Goal: Information Seeking & Learning: Compare options

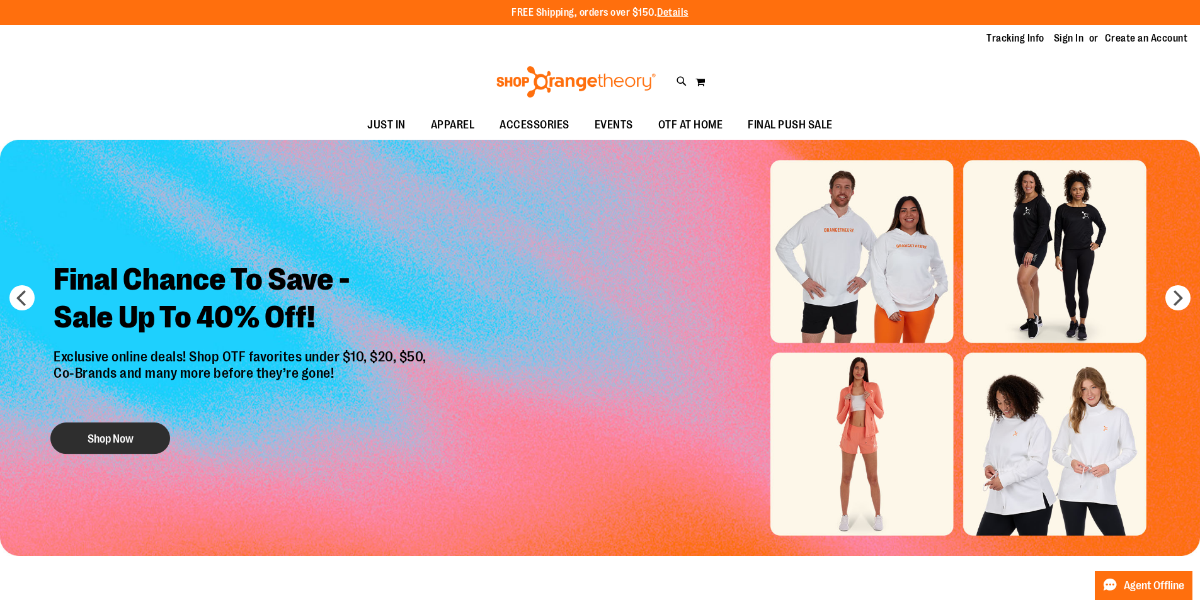
click at [167, 437] on button "Shop Now" at bounding box center [110, 438] width 120 height 31
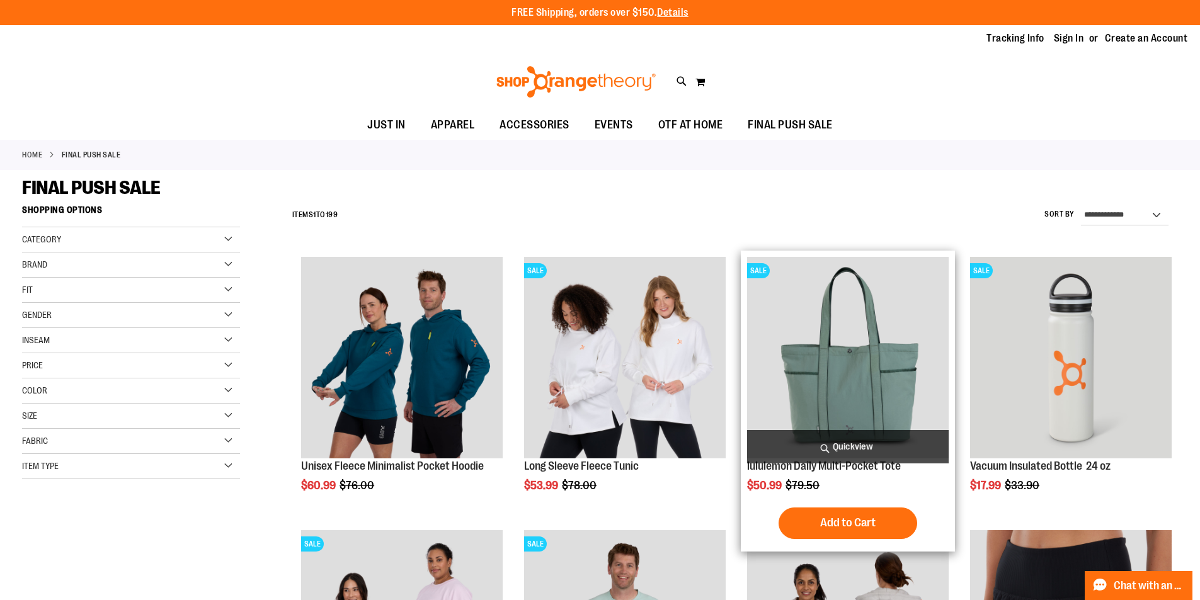
click at [882, 366] on img "product" at bounding box center [848, 358] width 202 height 202
click at [876, 383] on img "product" at bounding box center [848, 358] width 202 height 202
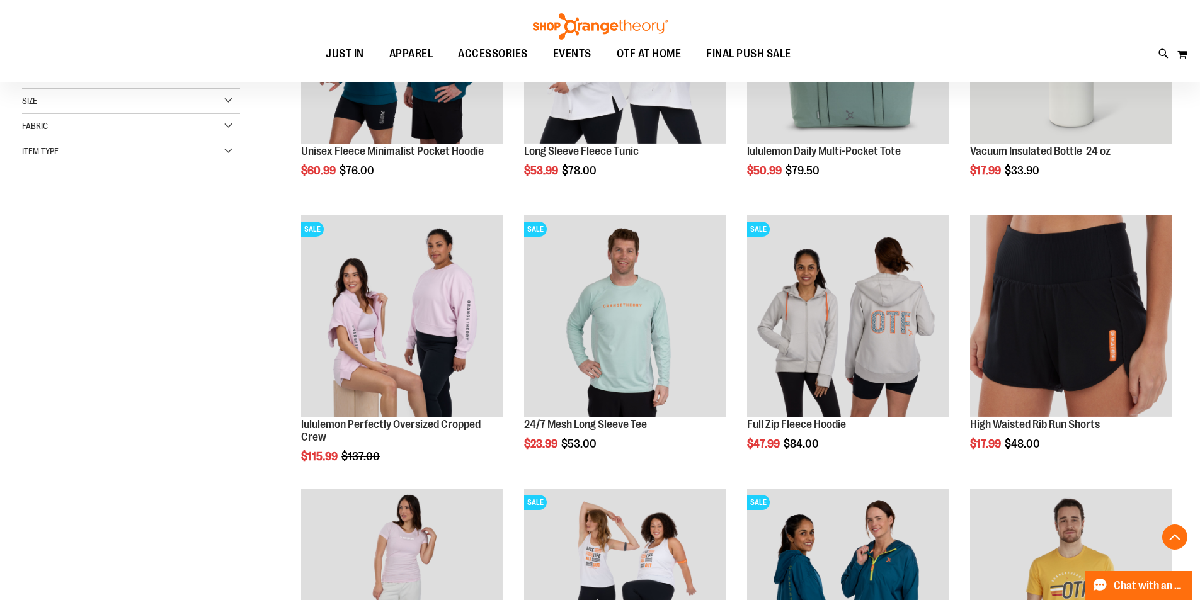
scroll to position [377, 0]
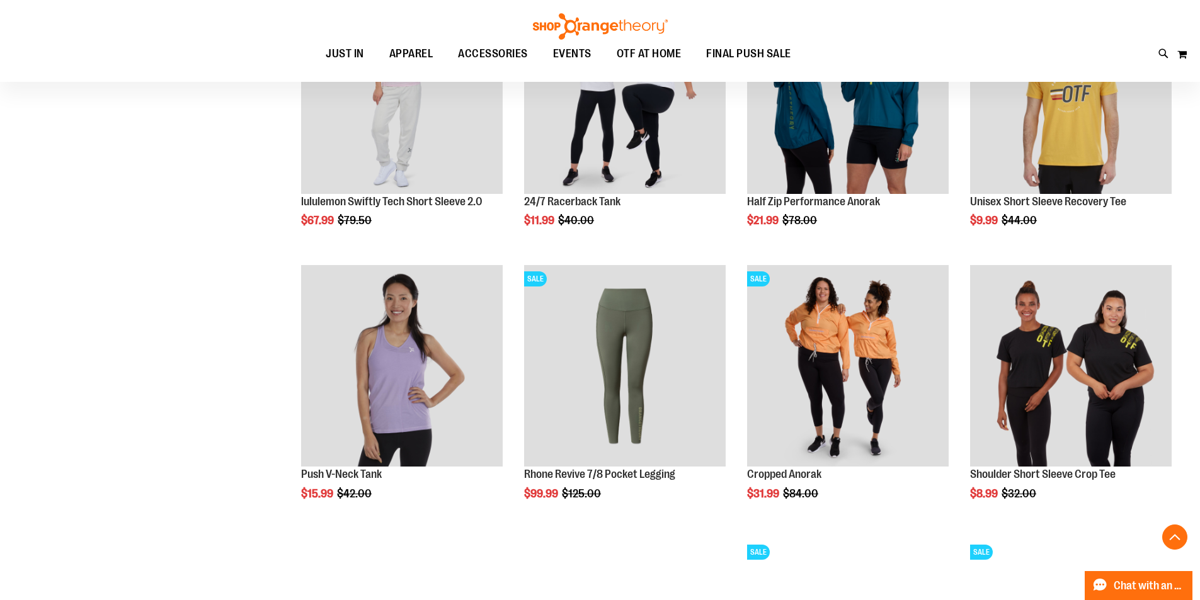
scroll to position [818, 0]
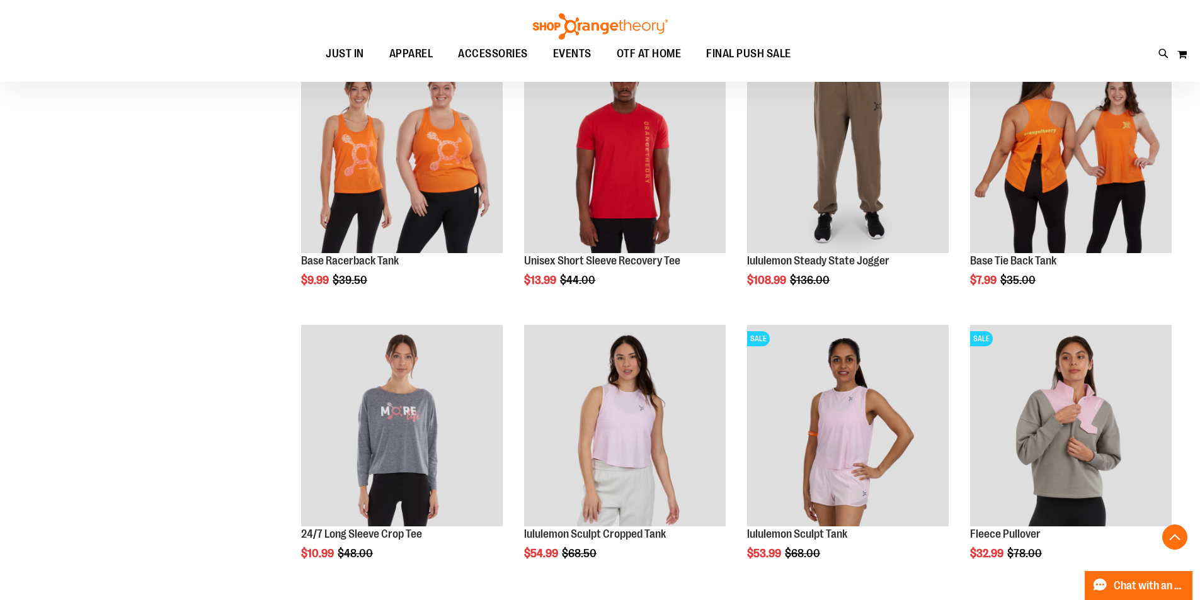
scroll to position [1574, 0]
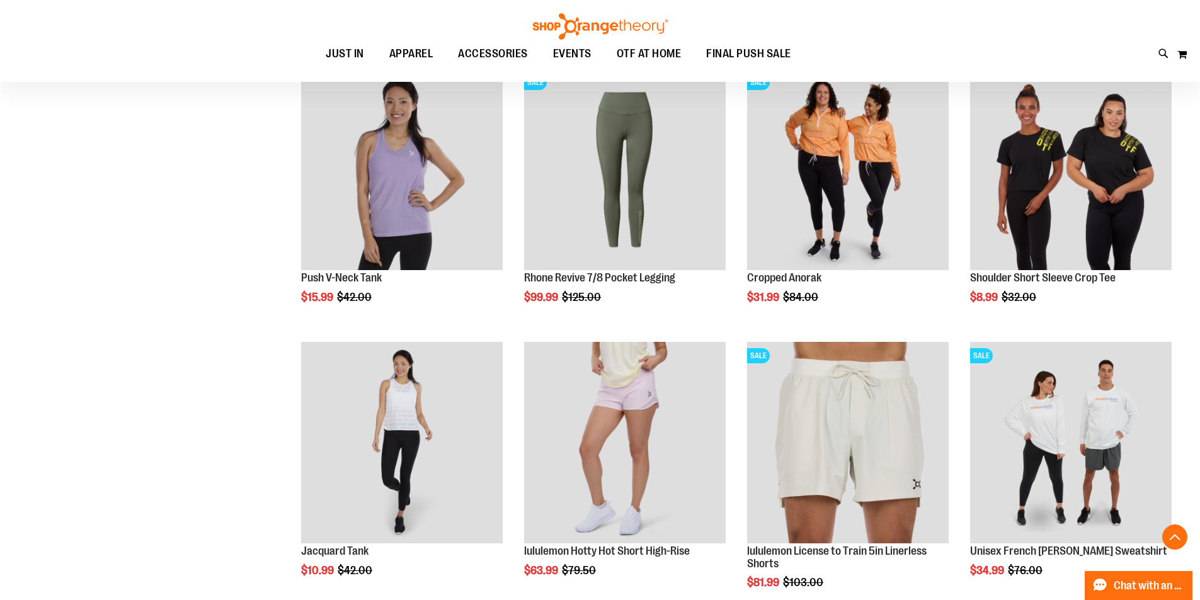
scroll to position [188, 0]
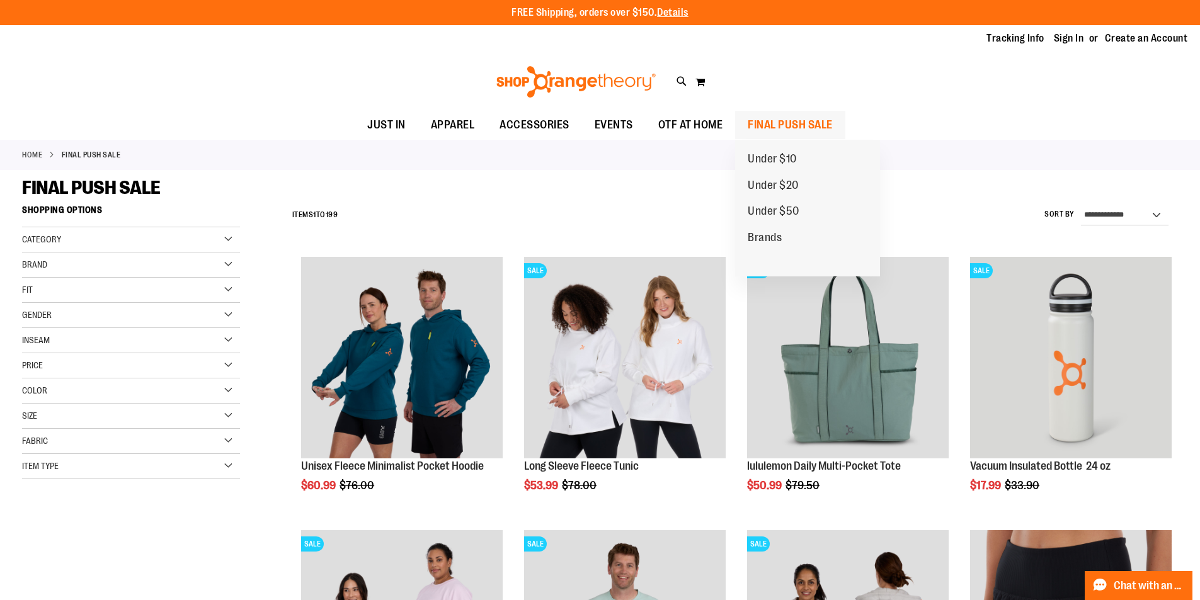
click at [773, 112] on span "FINAL PUSH SALE" at bounding box center [790, 125] width 85 height 28
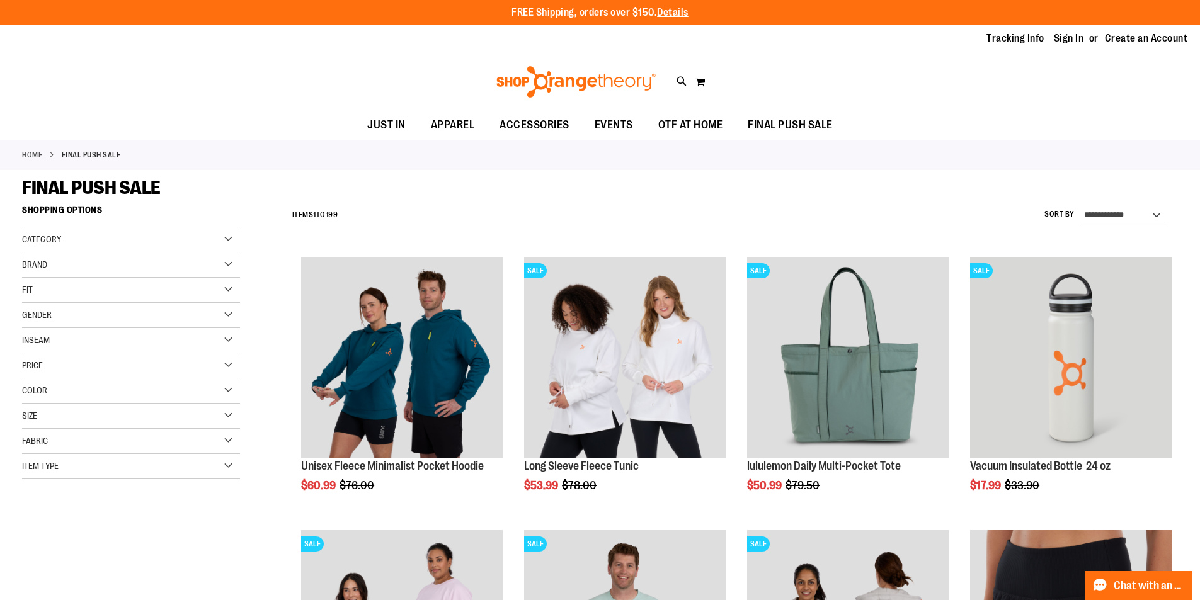
click at [1118, 216] on select "**********" at bounding box center [1125, 215] width 88 height 20
select select "*********"
click at [1081, 205] on select "**********" at bounding box center [1125, 215] width 88 height 20
click at [1113, 216] on select "**********" at bounding box center [1125, 215] width 88 height 20
click at [1081, 205] on select "**********" at bounding box center [1125, 215] width 88 height 20
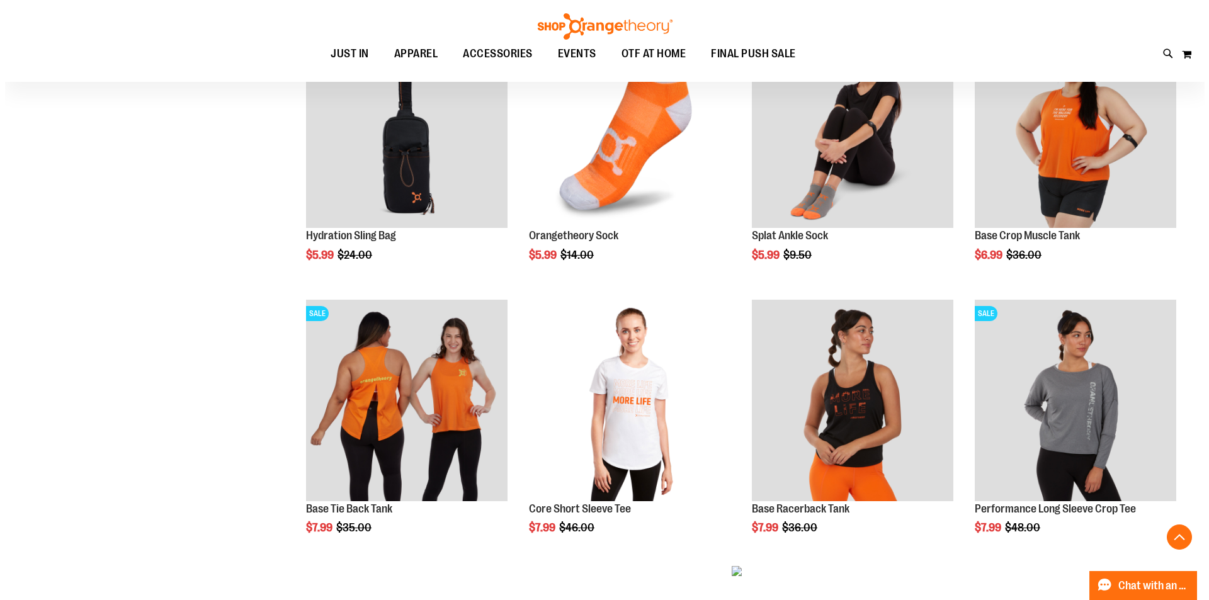
scroll to position [440, 0]
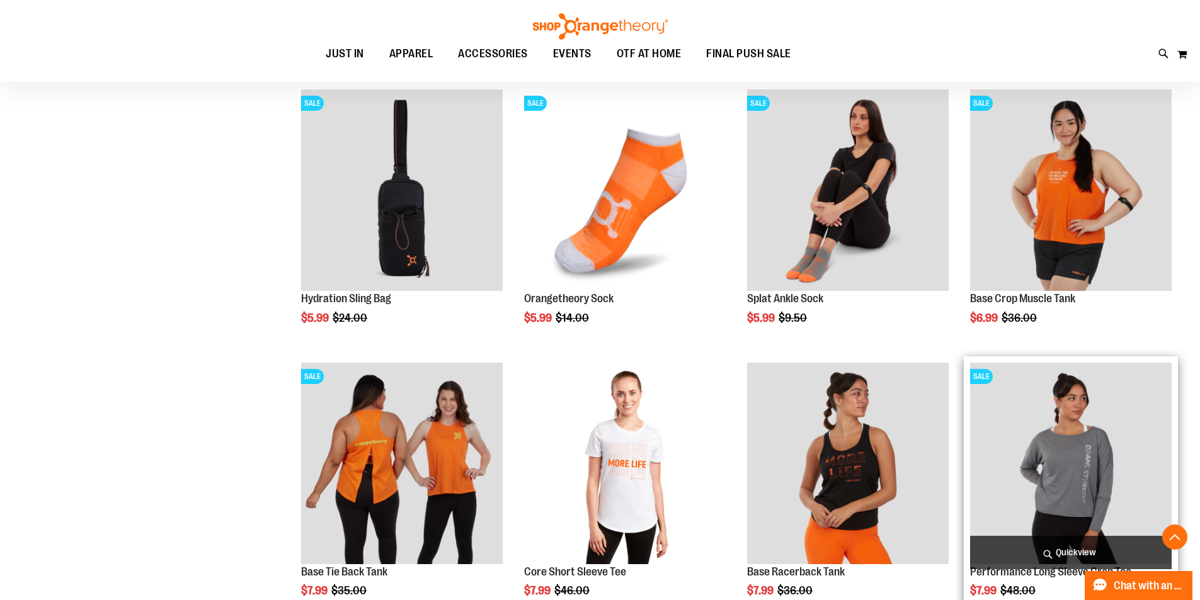
click at [1098, 429] on img "product" at bounding box center [1071, 464] width 202 height 202
click at [1065, 556] on span "Quickview" at bounding box center [1071, 552] width 202 height 33
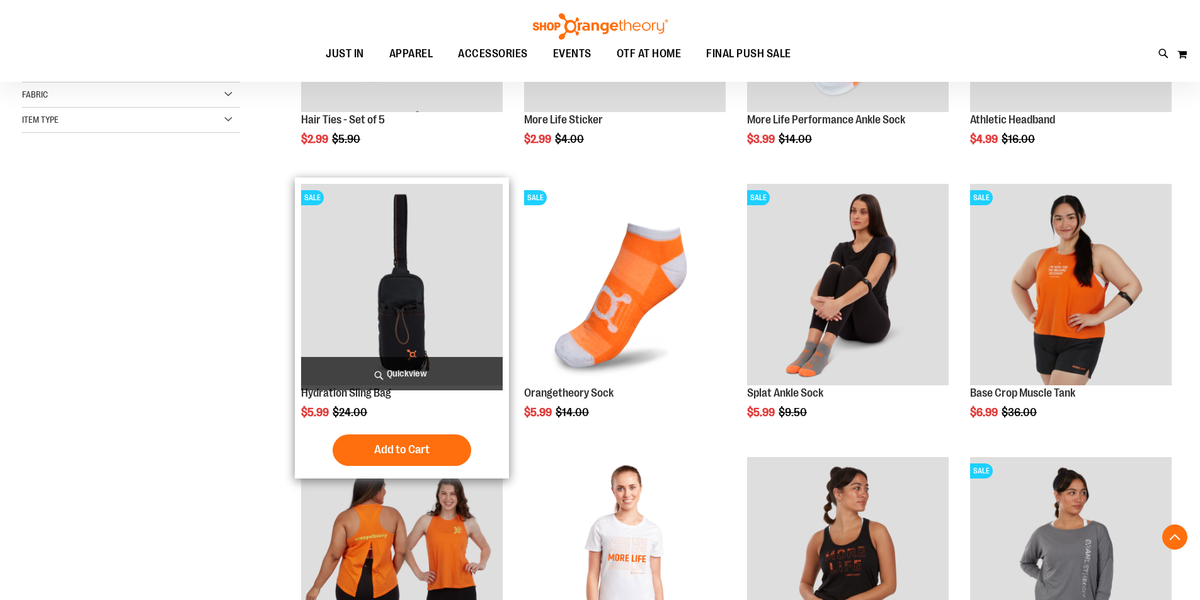
scroll to position [377, 0]
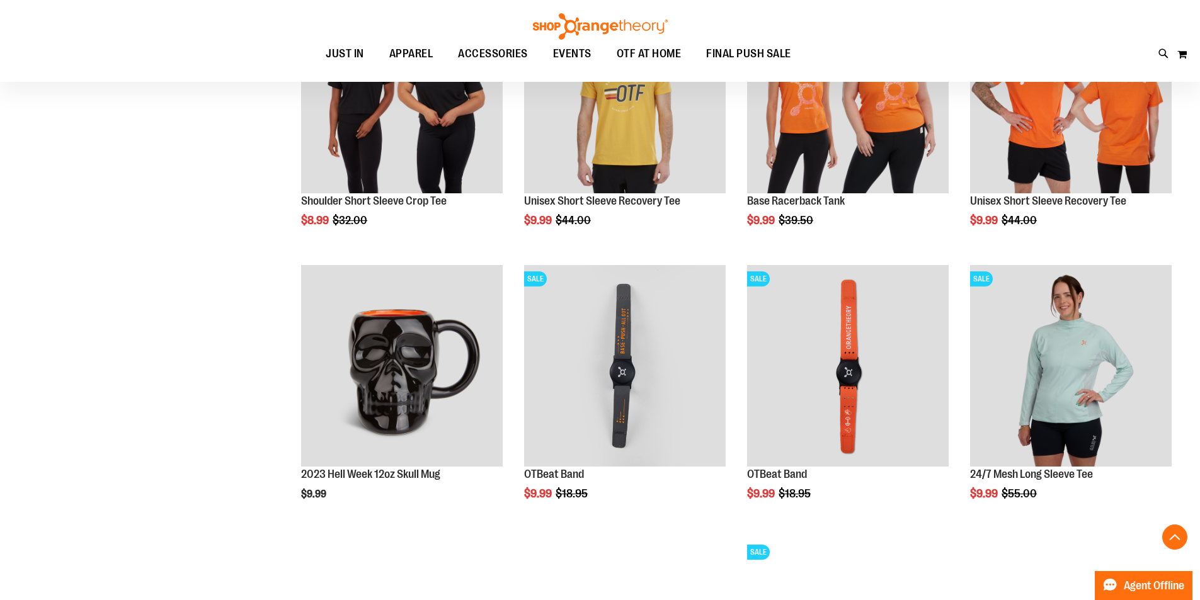
scroll to position [1133, 0]
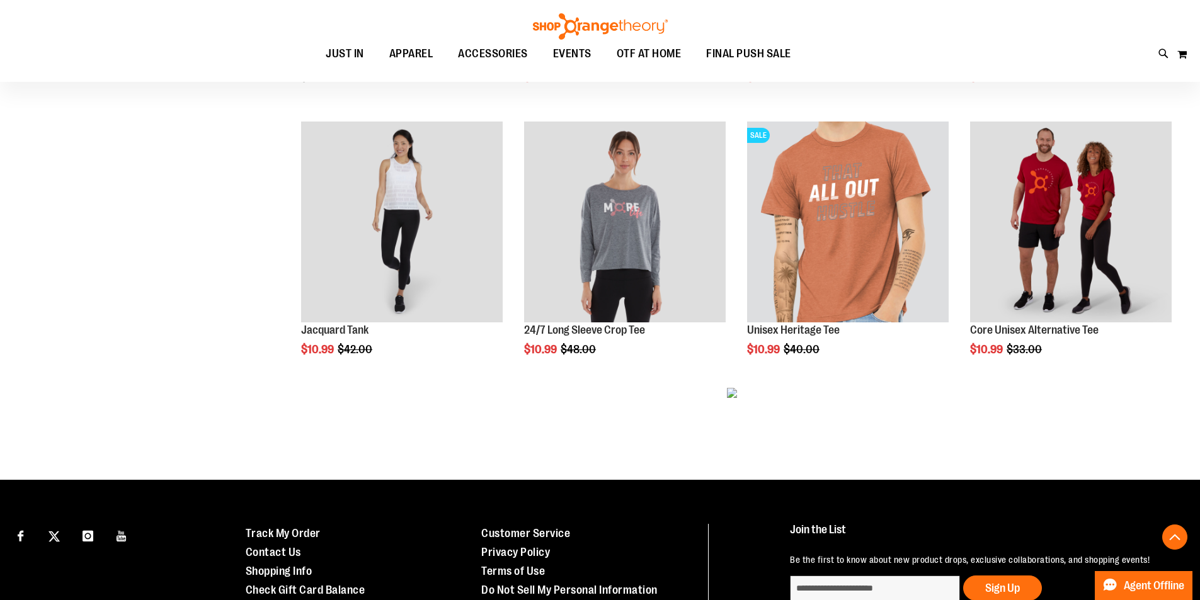
scroll to position [1511, 0]
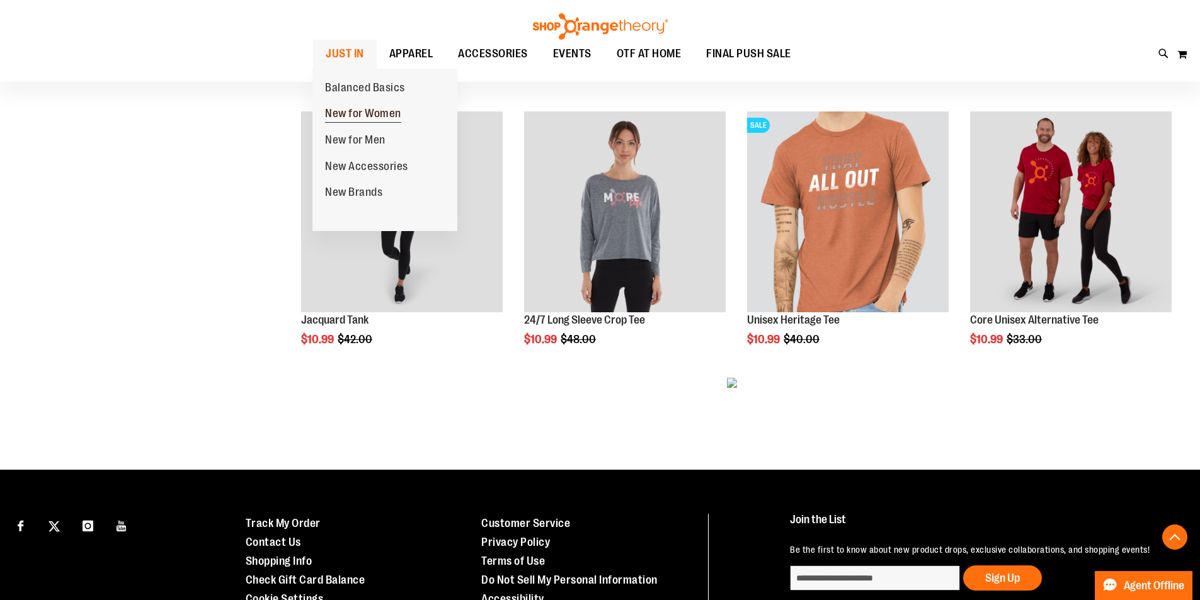
click at [344, 110] on span "New for Women" at bounding box center [363, 115] width 76 height 16
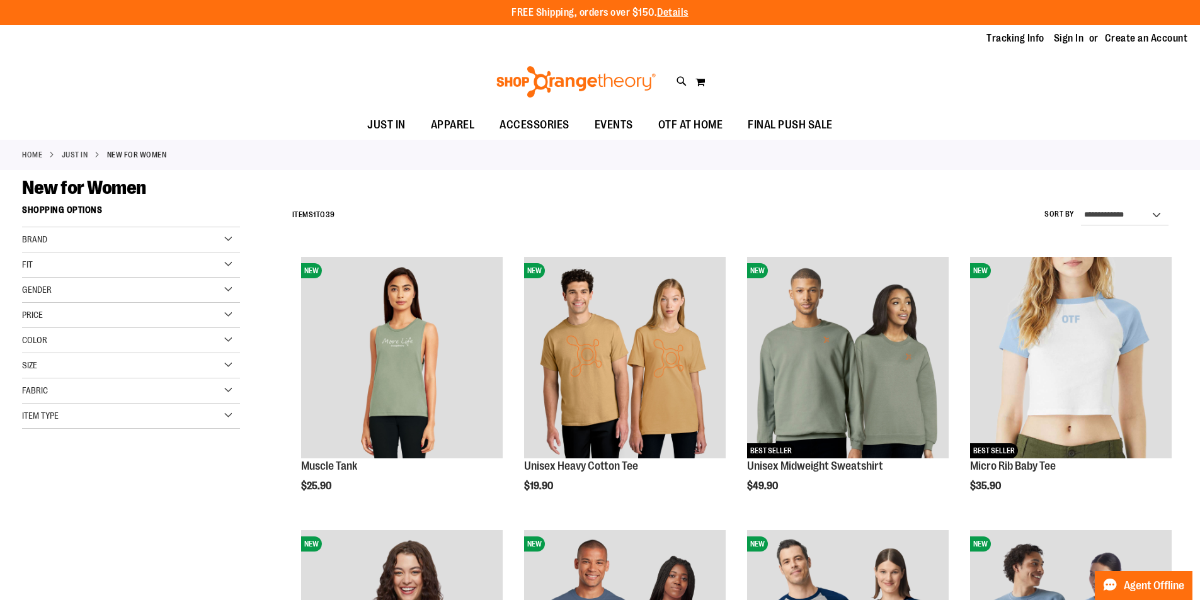
click at [180, 237] on div "Brand" at bounding box center [131, 239] width 218 height 25
click at [96, 298] on link "Orangetheory" at bounding box center [123, 291] width 209 height 13
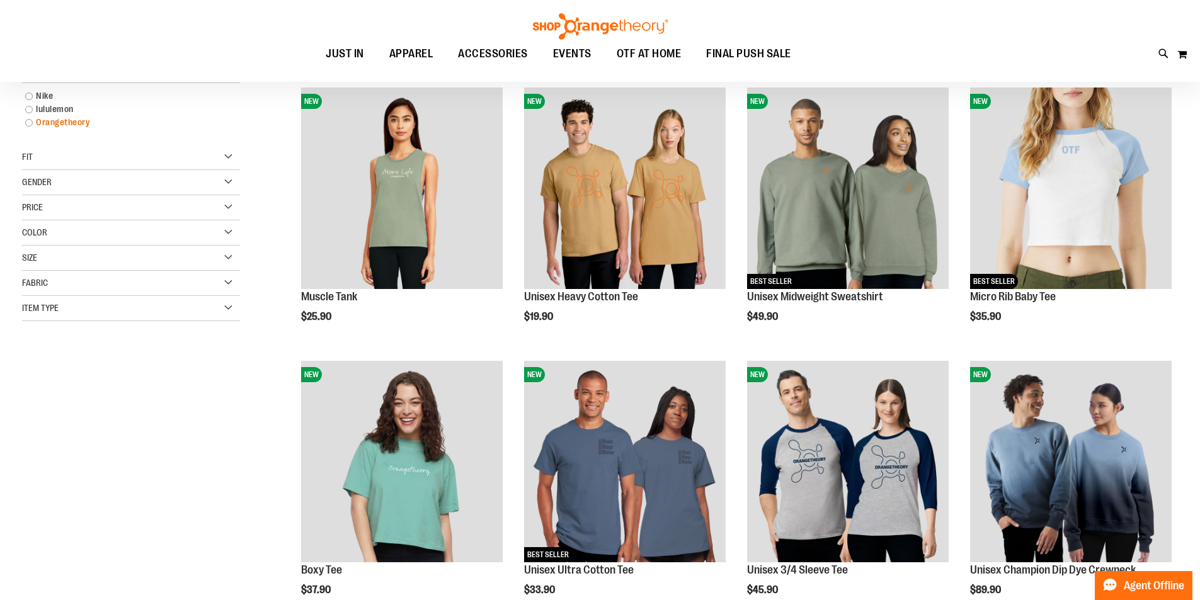
scroll to position [199, 0]
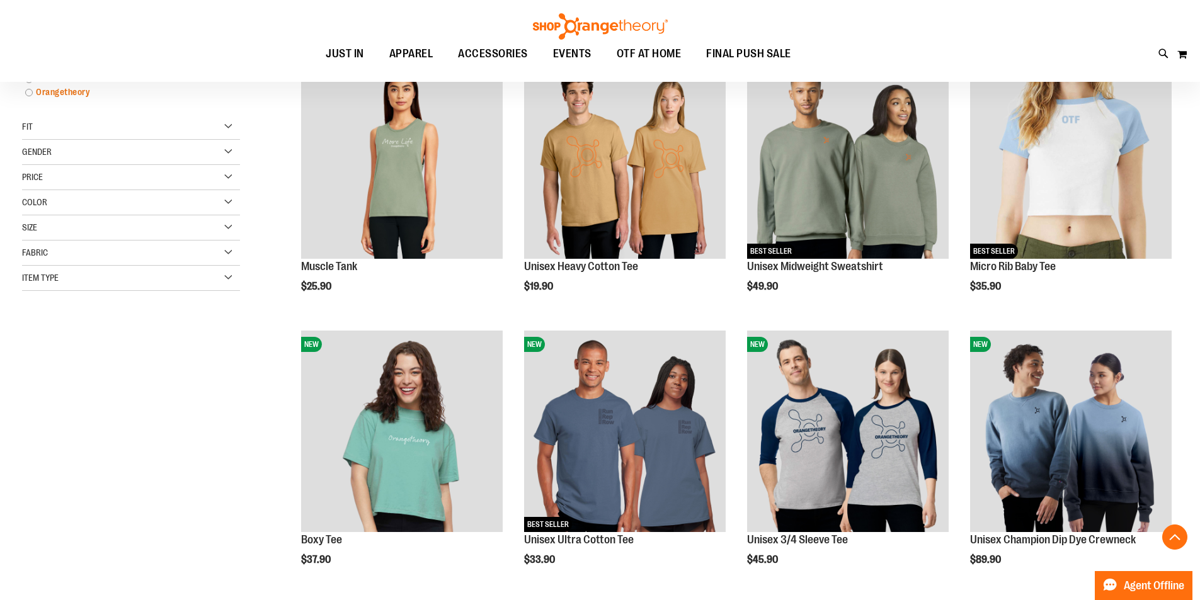
click at [29, 94] on link "Orangetheory" at bounding box center [123, 92] width 209 height 13
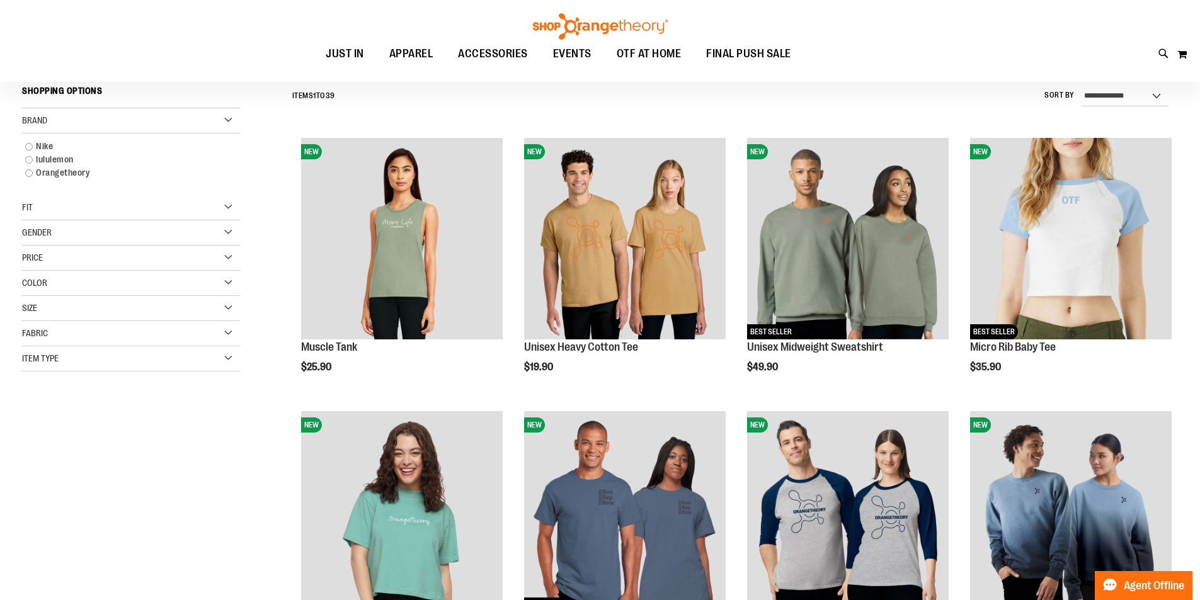
scroll to position [117, 0]
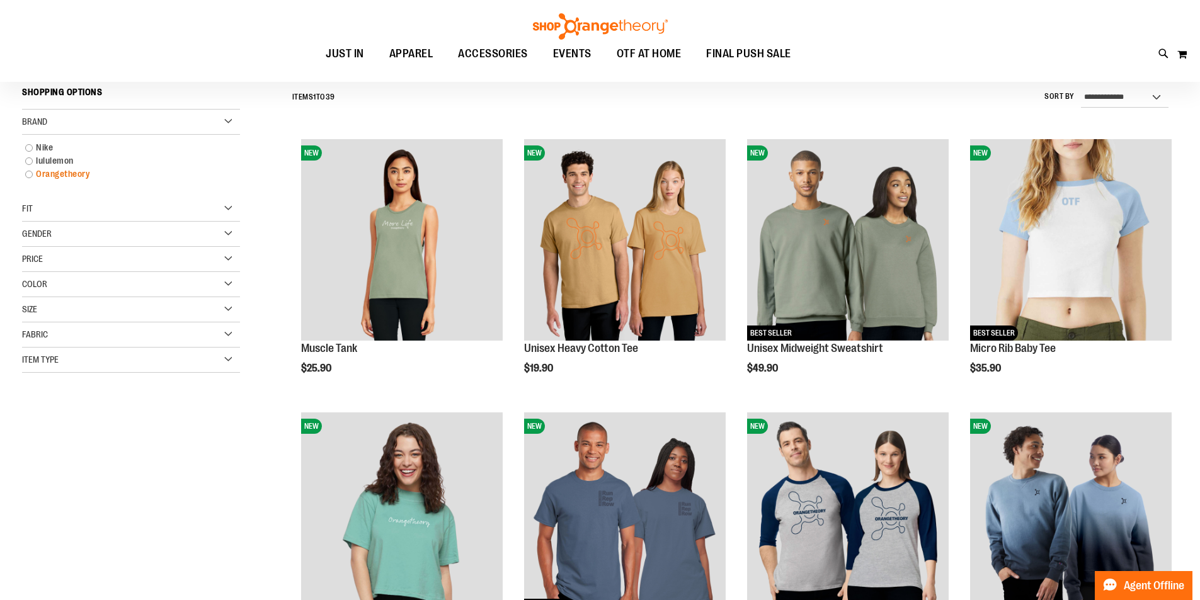
click at [74, 178] on link "Orangetheory" at bounding box center [123, 174] width 209 height 13
click at [154, 215] on div "Fit" at bounding box center [131, 215] width 218 height 25
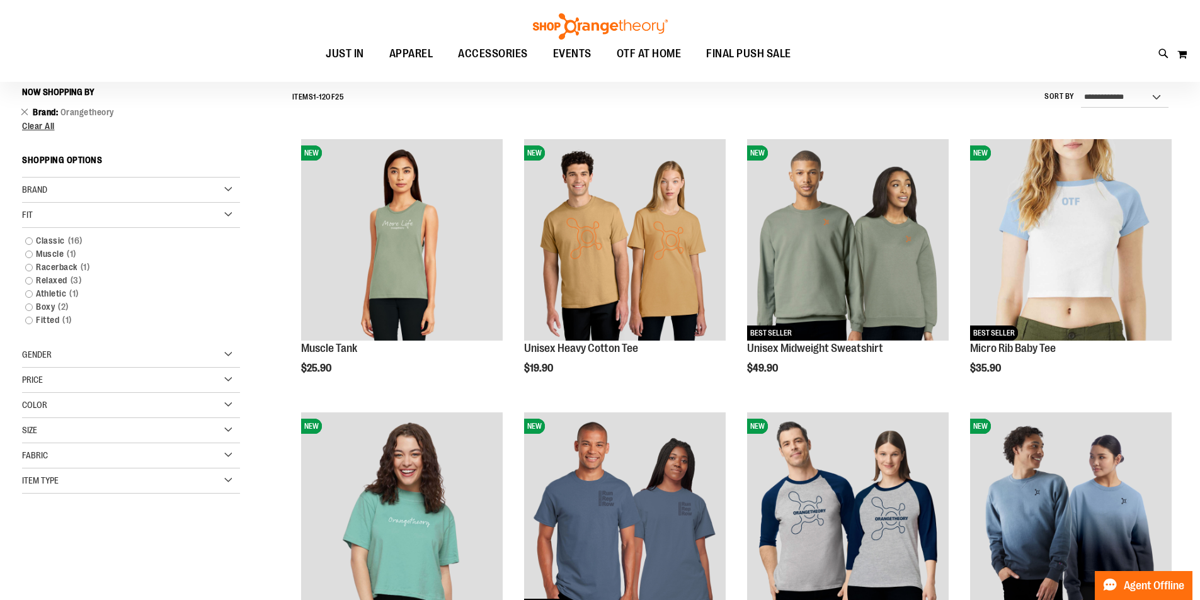
click at [154, 215] on div "Fit" at bounding box center [131, 215] width 218 height 25
click at [154, 196] on div "Brand" at bounding box center [131, 190] width 218 height 25
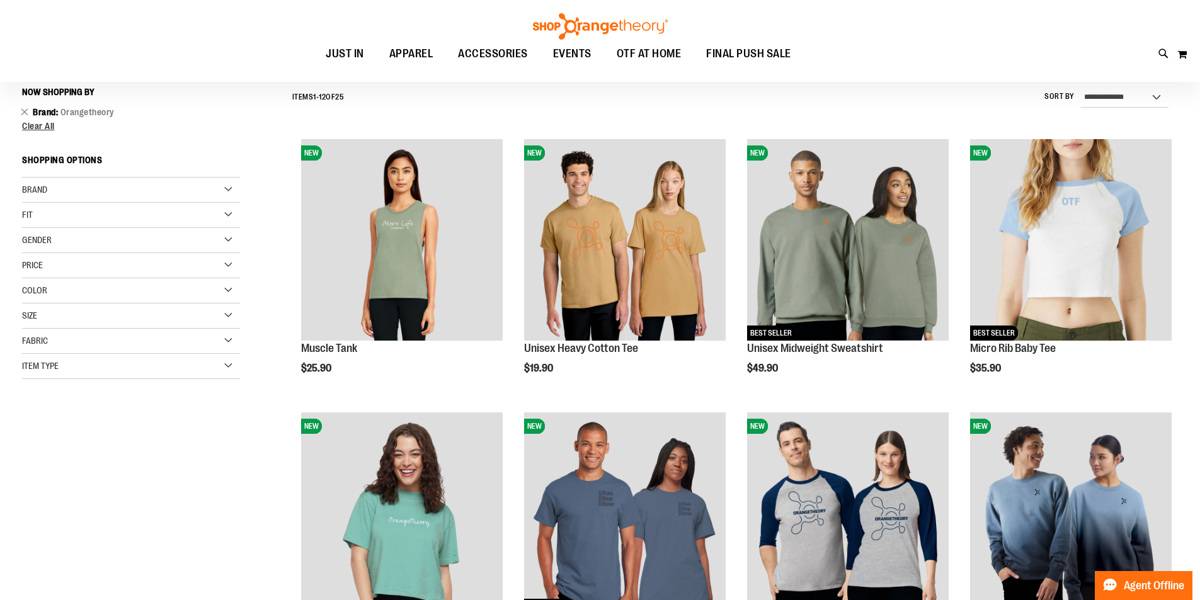
click at [196, 354] on div "Item Type" at bounding box center [131, 366] width 218 height 25
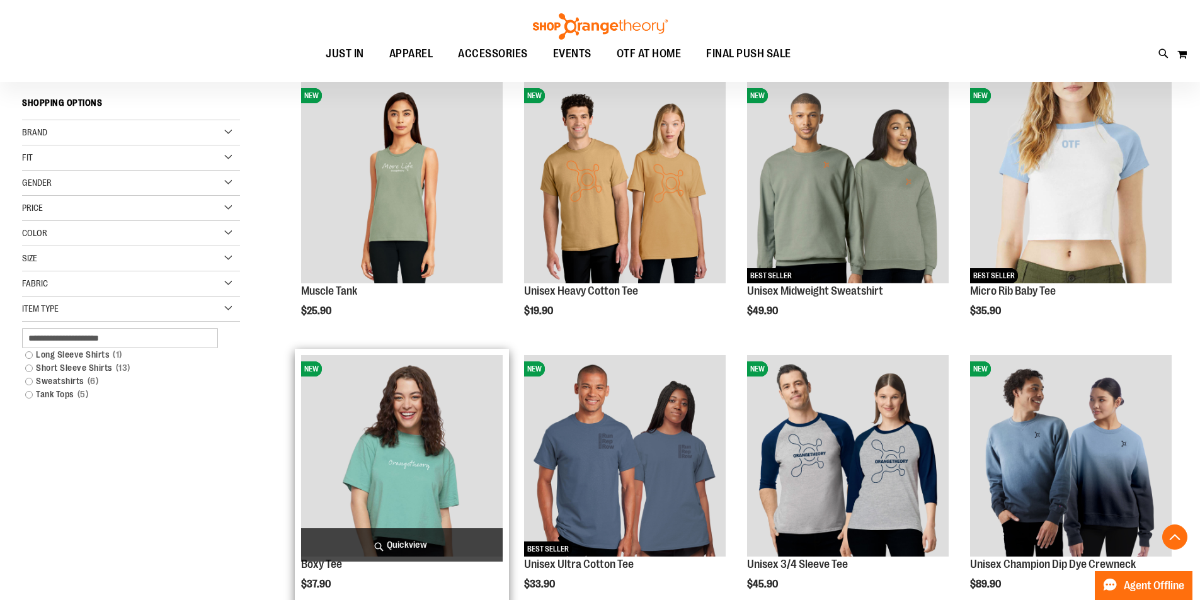
scroll to position [432, 0]
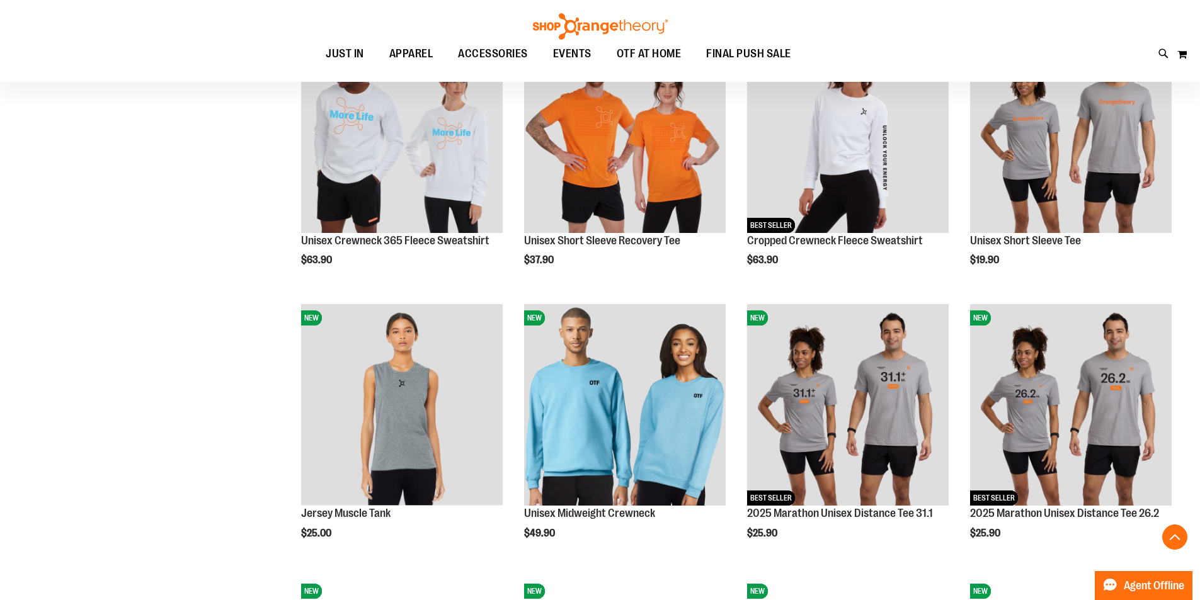
scroll to position [810, 0]
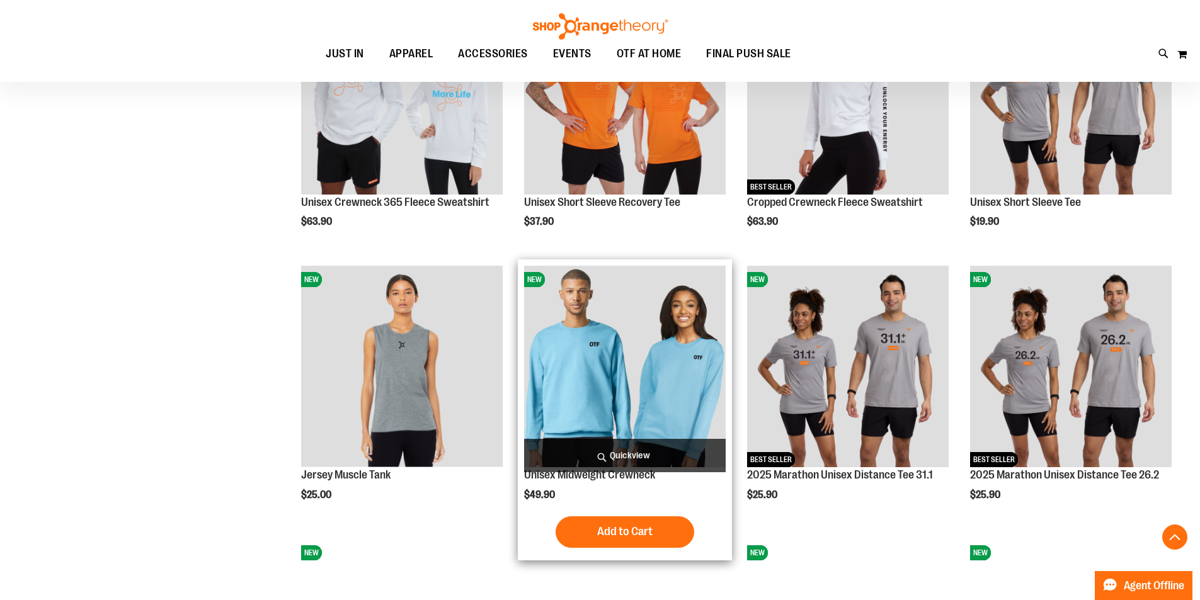
click at [589, 412] on img "product" at bounding box center [625, 367] width 202 height 202
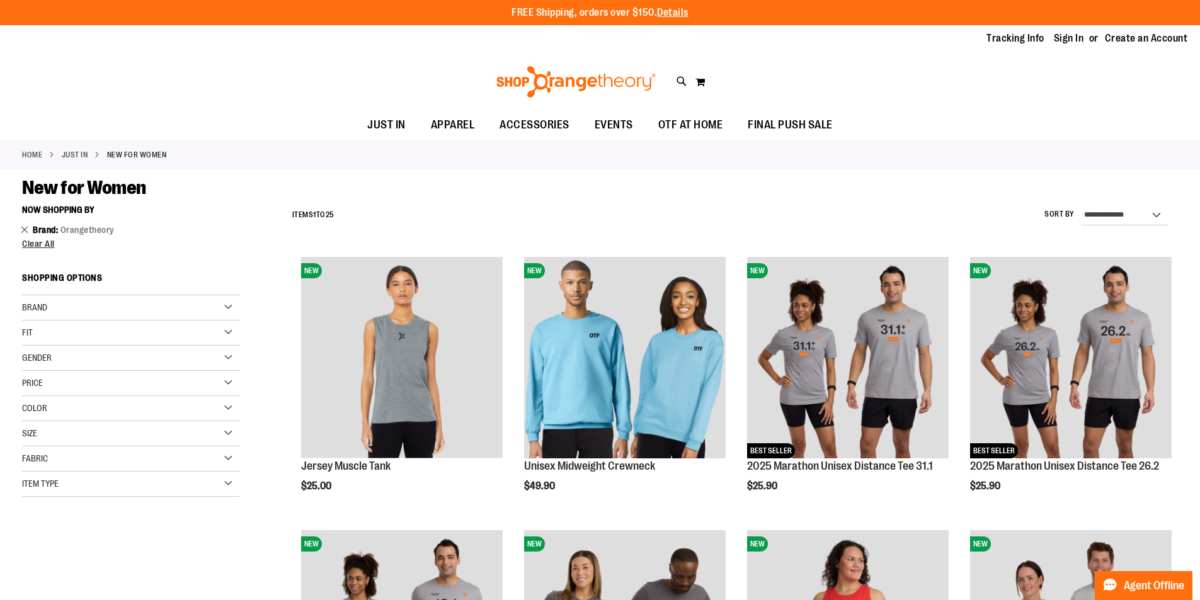
click at [24, 229] on link "Remove This Item" at bounding box center [25, 229] width 8 height 13
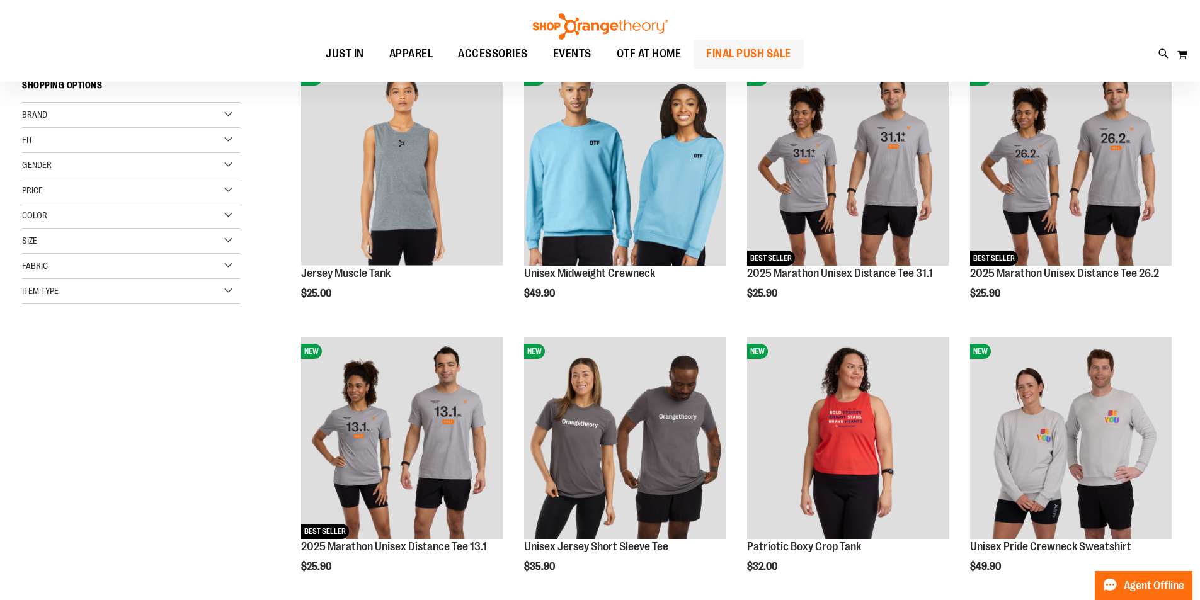
scroll to position [199, 0]
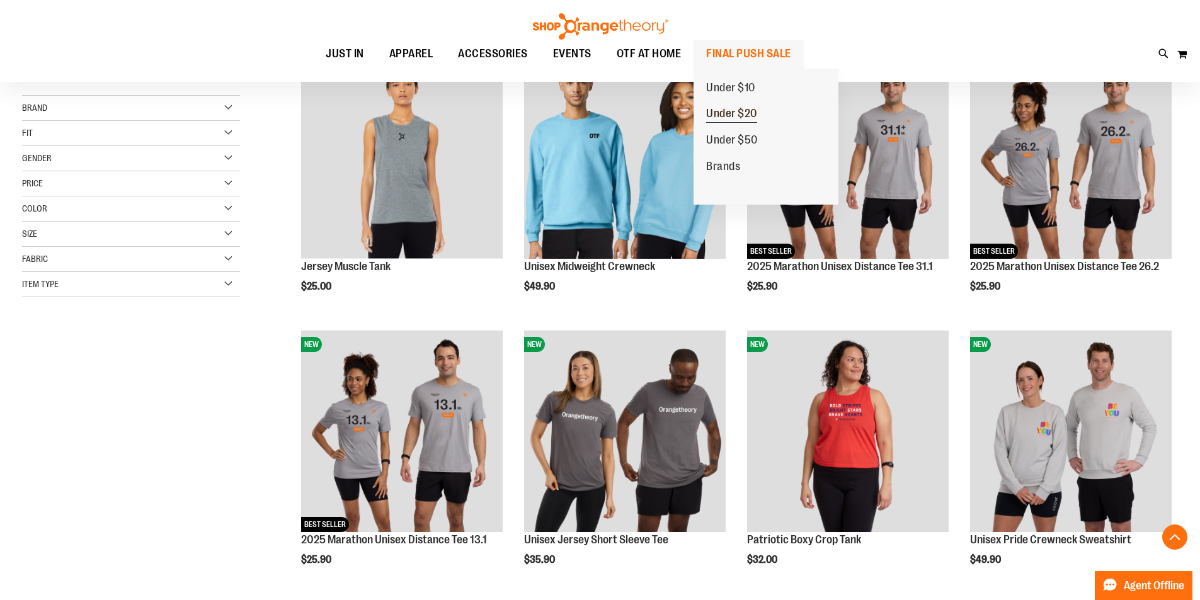
click at [736, 111] on span "Under $20" at bounding box center [731, 115] width 51 height 16
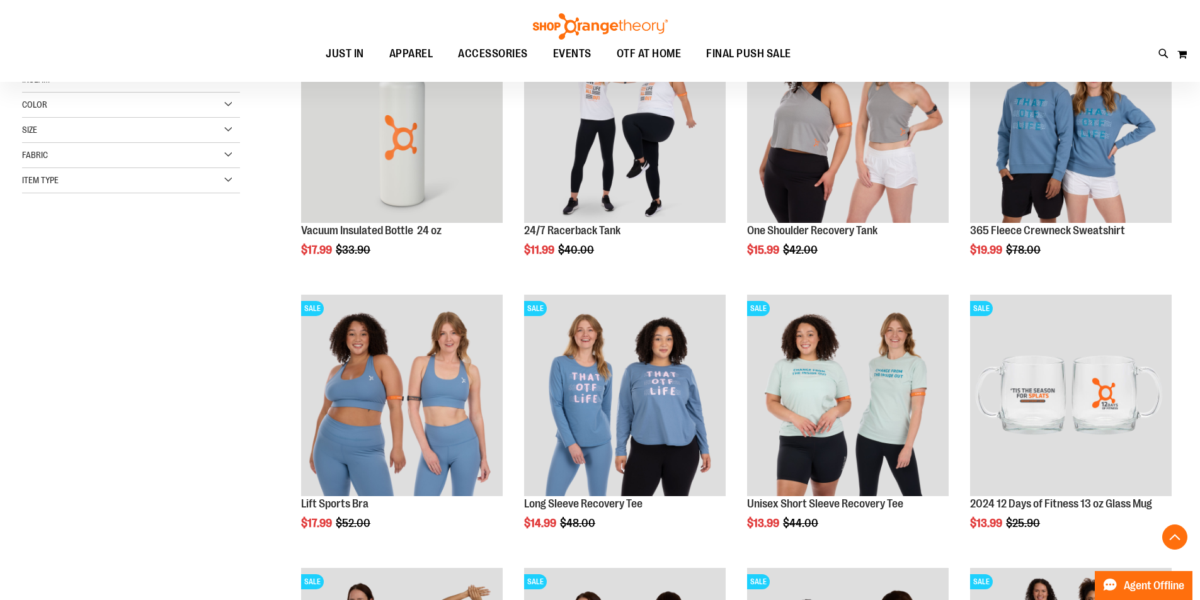
scroll to position [251, 0]
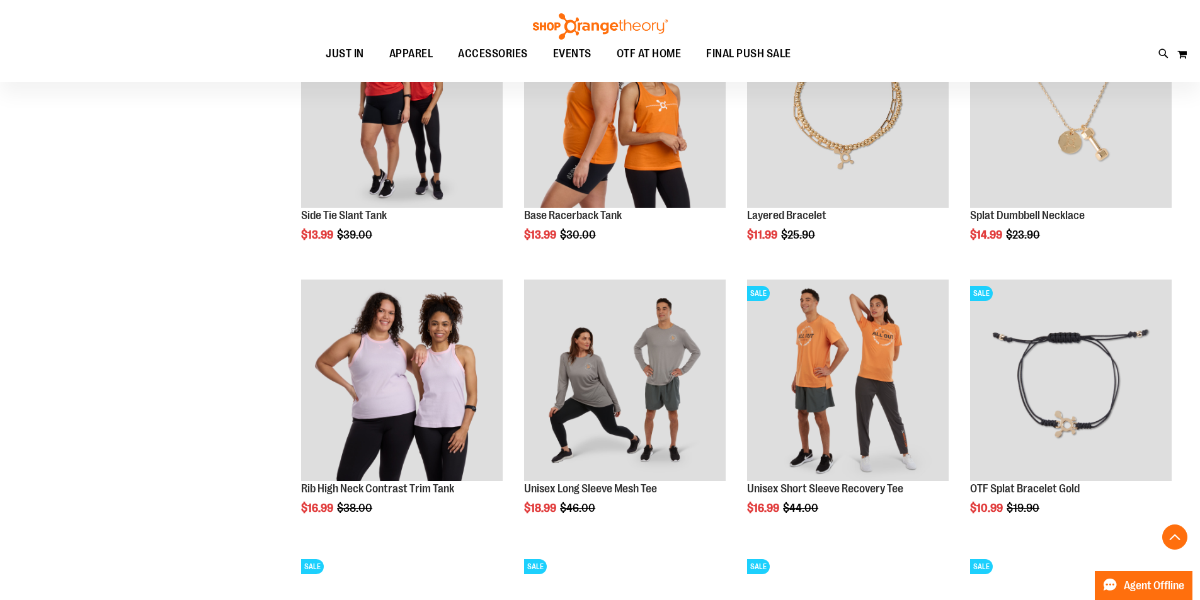
scroll to position [1070, 0]
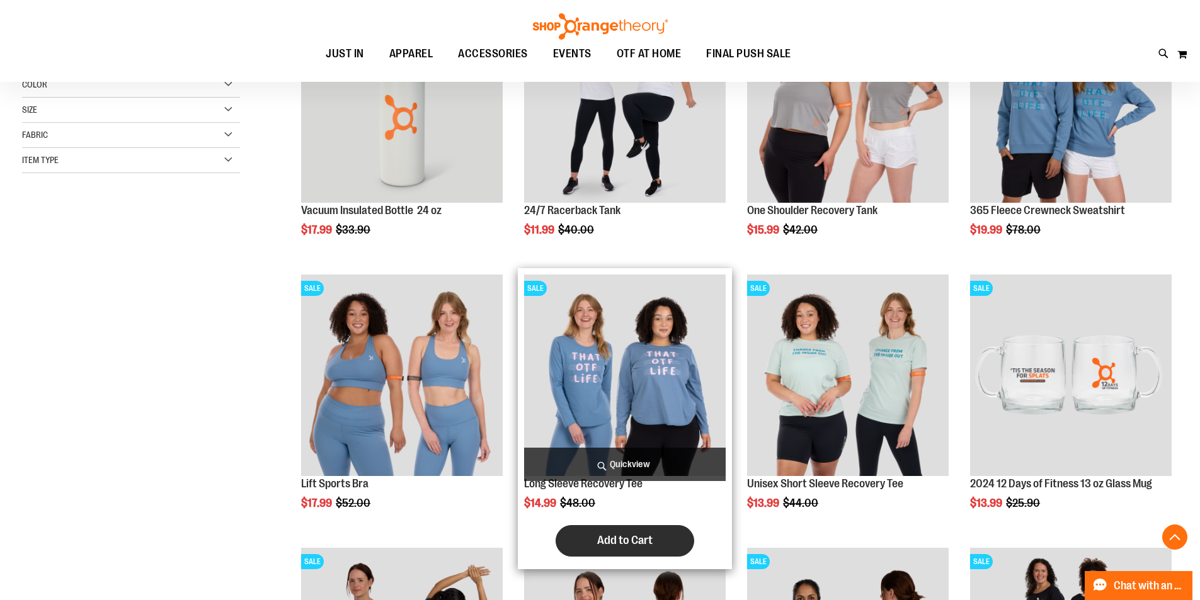
scroll to position [377, 0]
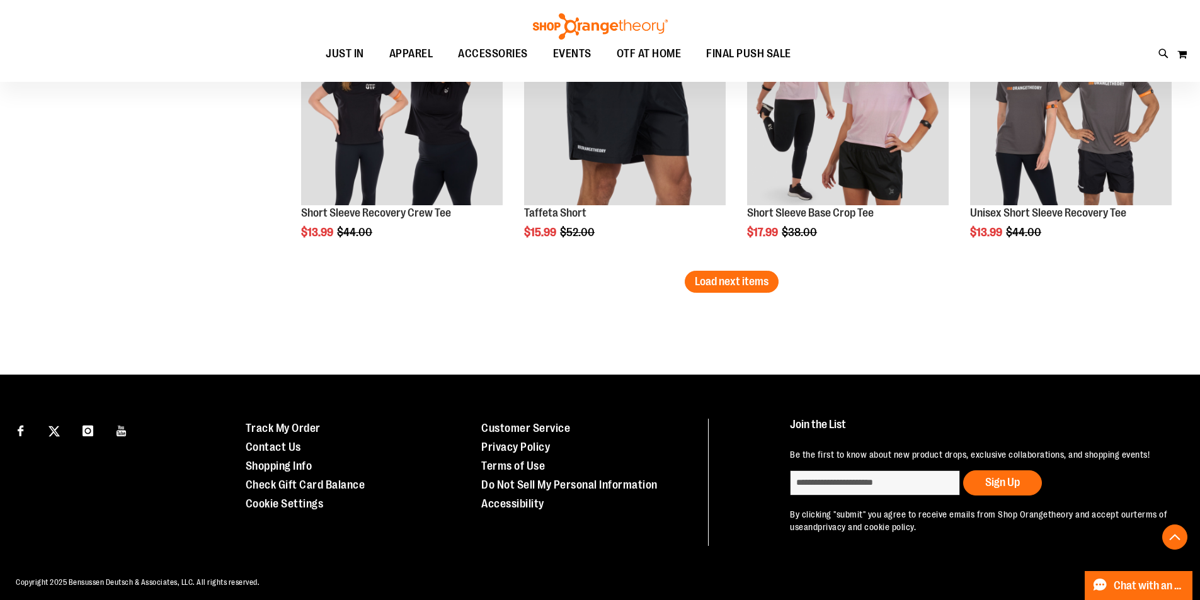
scroll to position [2459, 0]
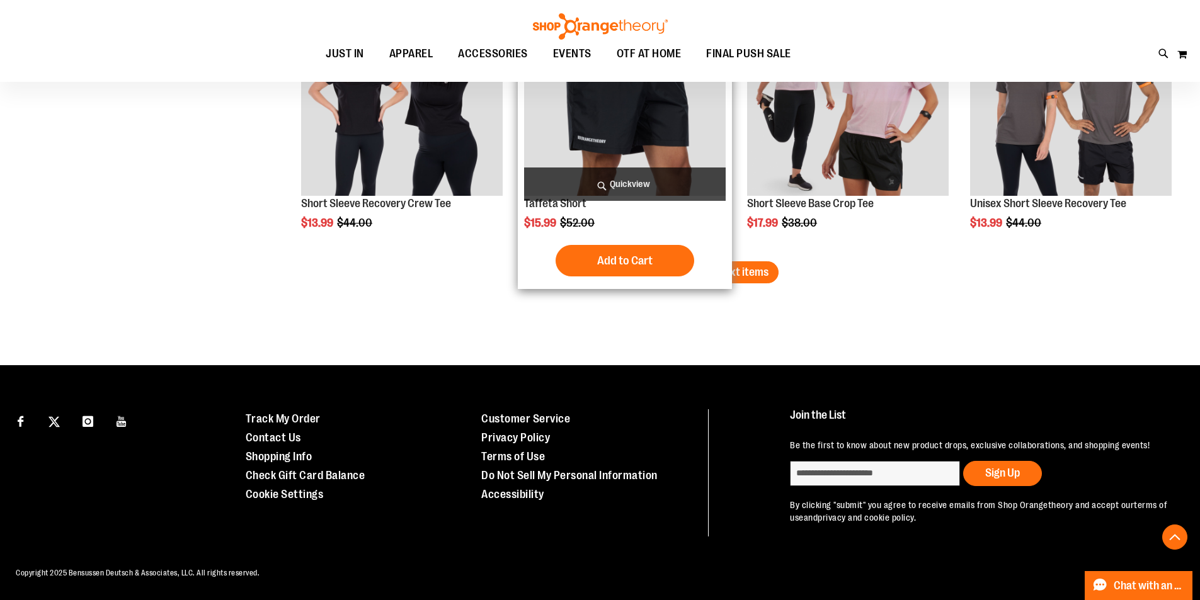
click at [729, 266] on button "Load next items" at bounding box center [732, 272] width 94 height 22
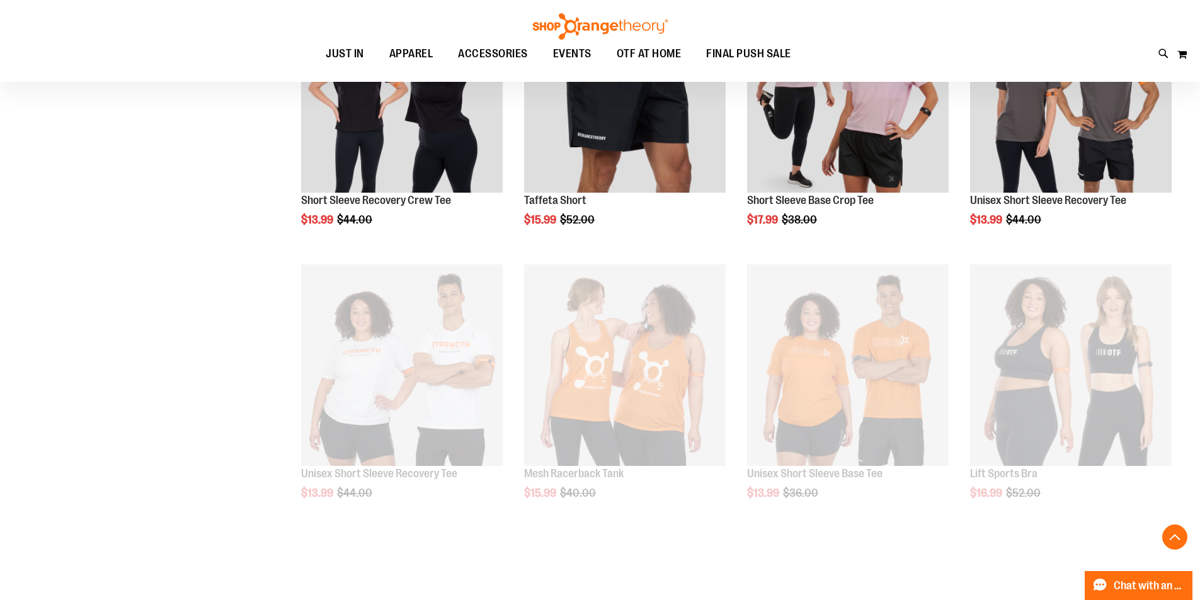
scroll to position [2459, 0]
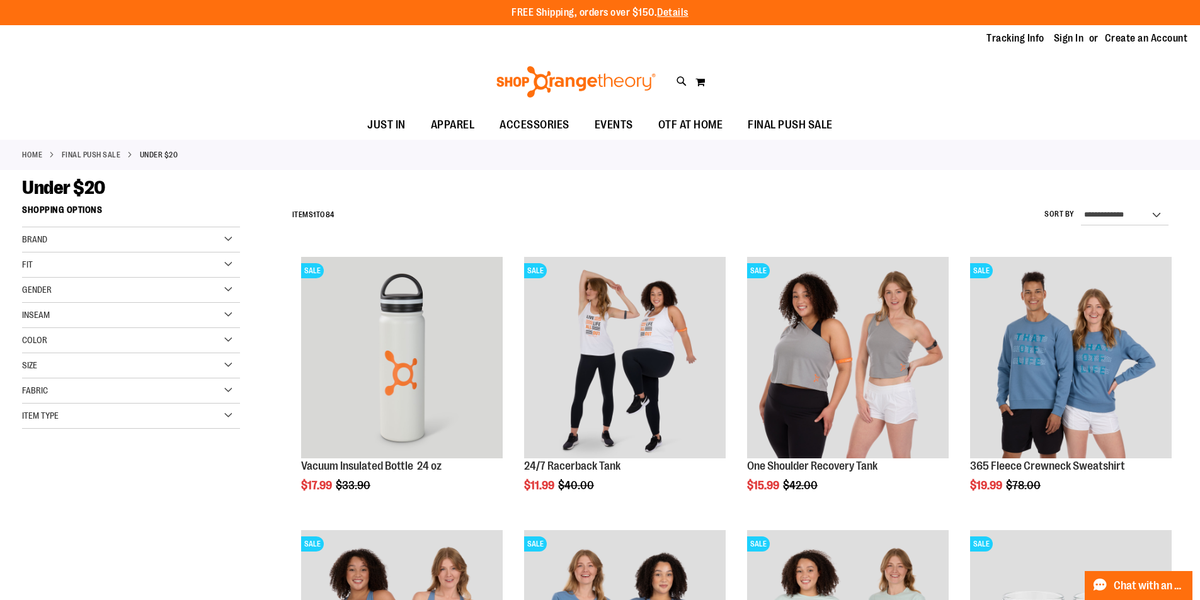
click at [38, 150] on link "Home" at bounding box center [32, 154] width 20 height 11
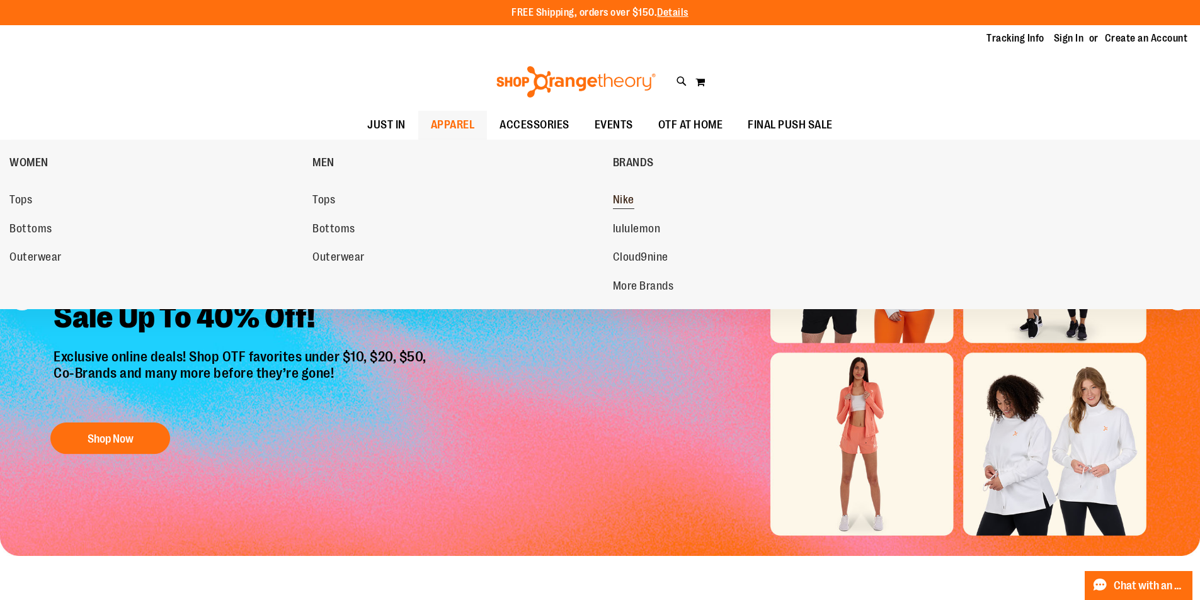
click at [626, 200] on span "Nike" at bounding box center [623, 201] width 21 height 16
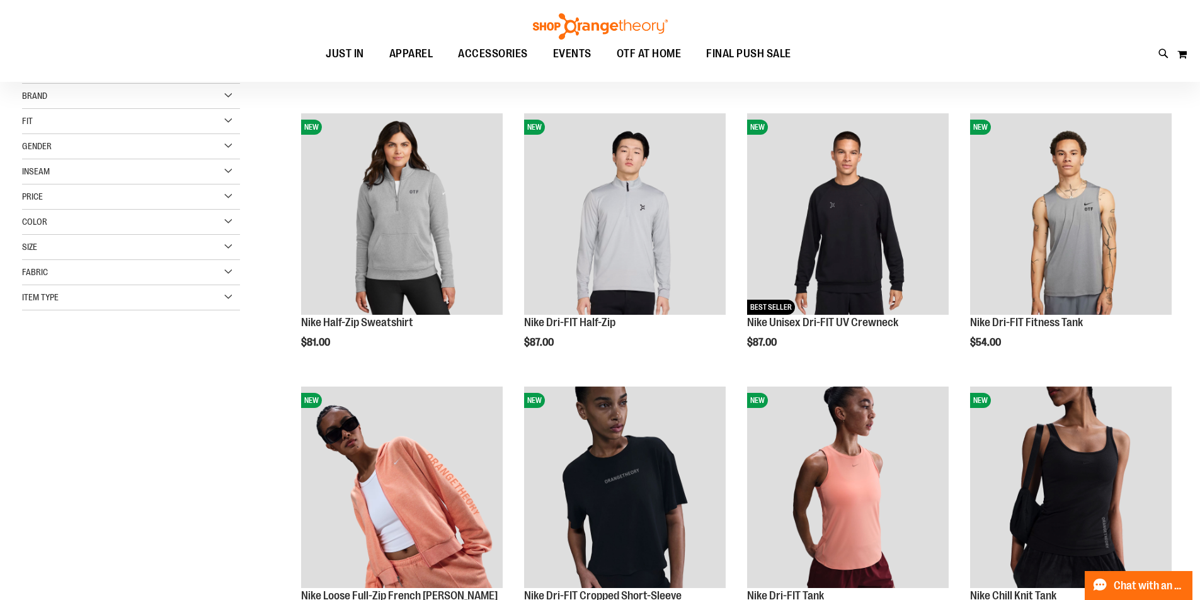
scroll to position [62, 0]
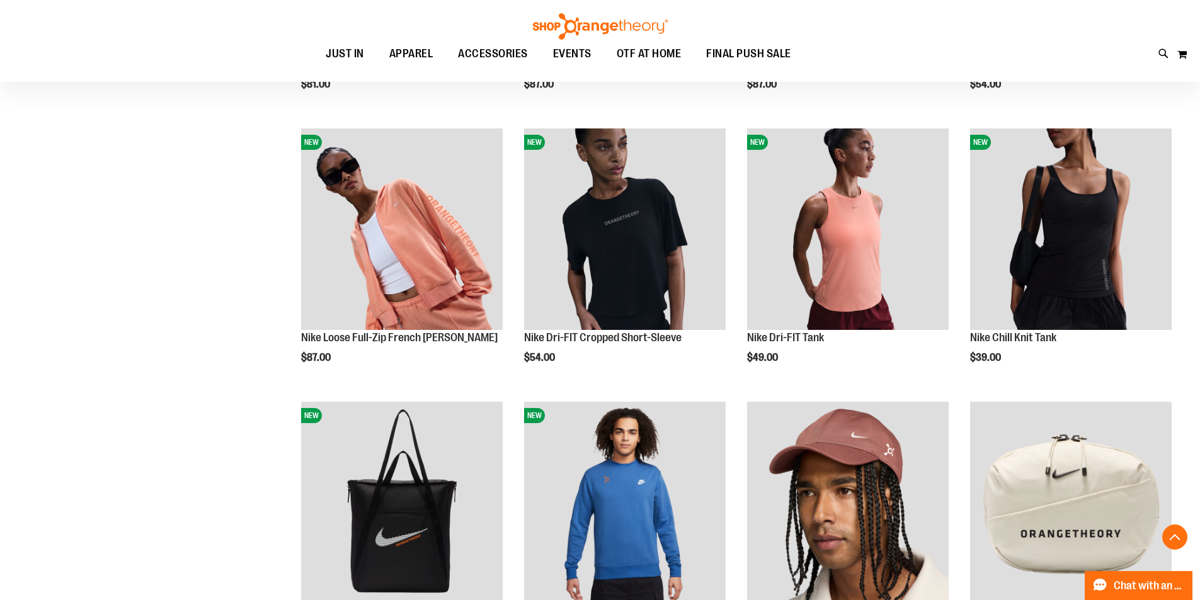
scroll to position [440, 0]
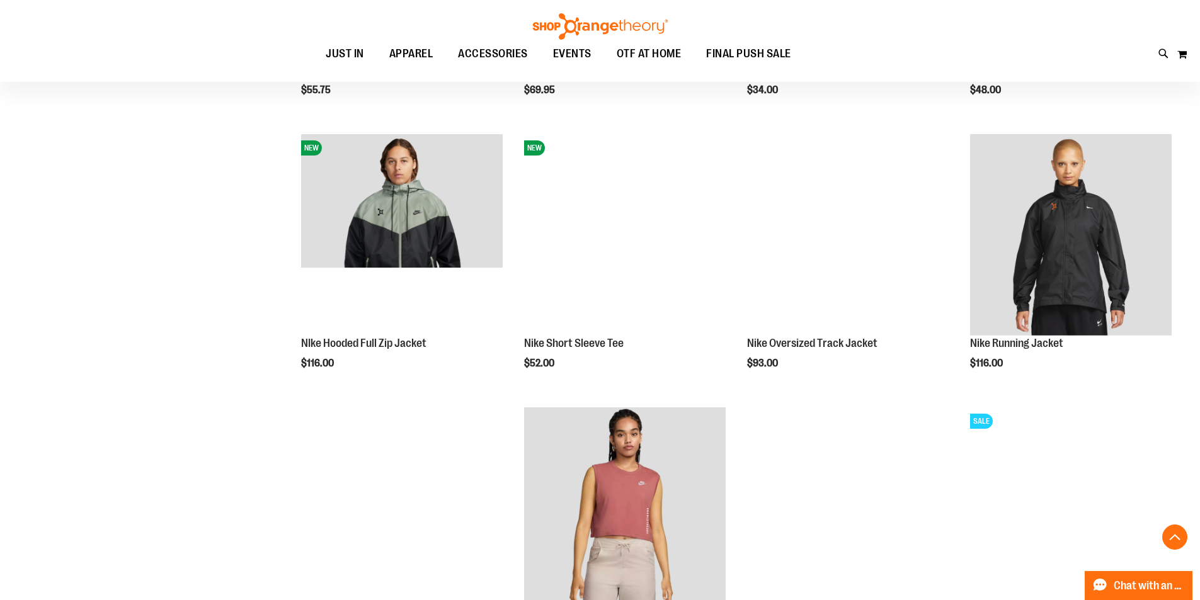
scroll to position [944, 0]
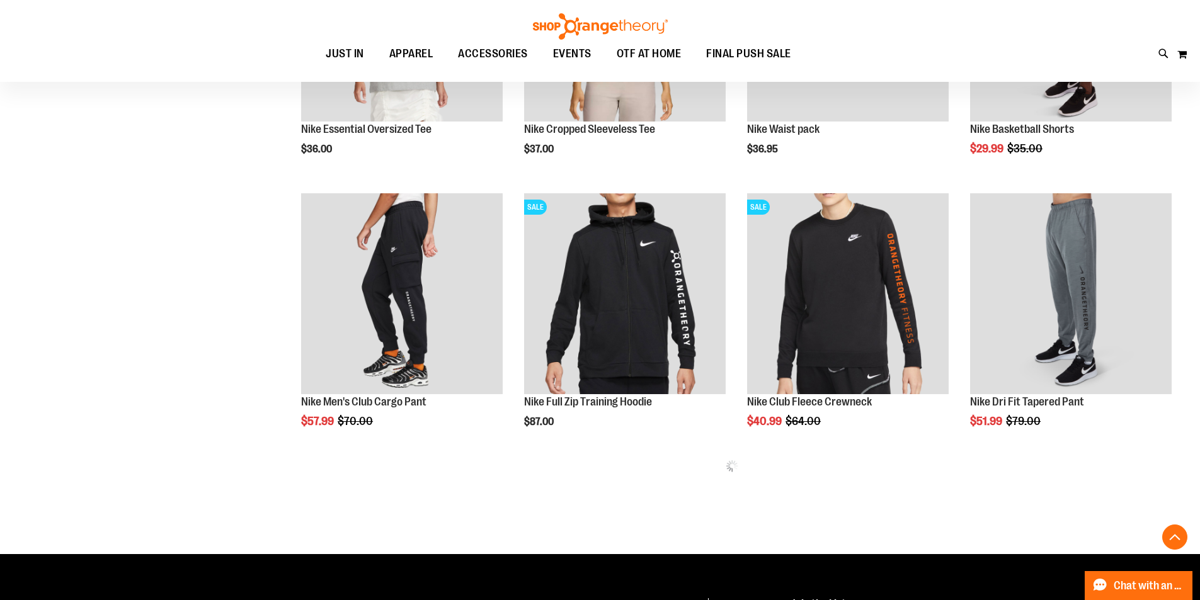
scroll to position [1448, 0]
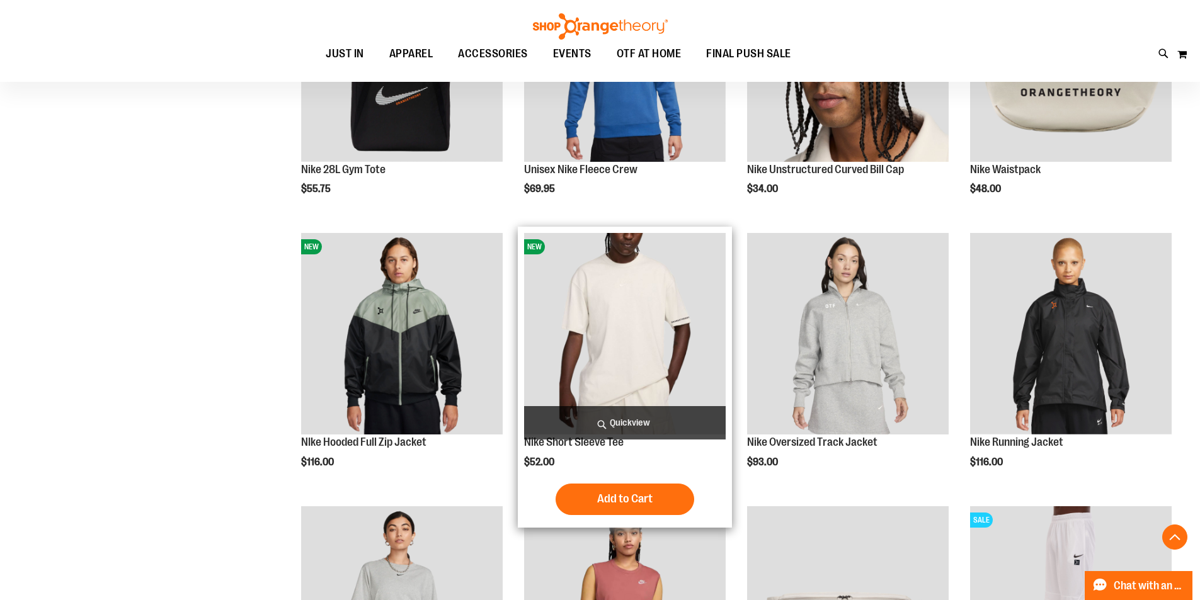
scroll to position [818, 0]
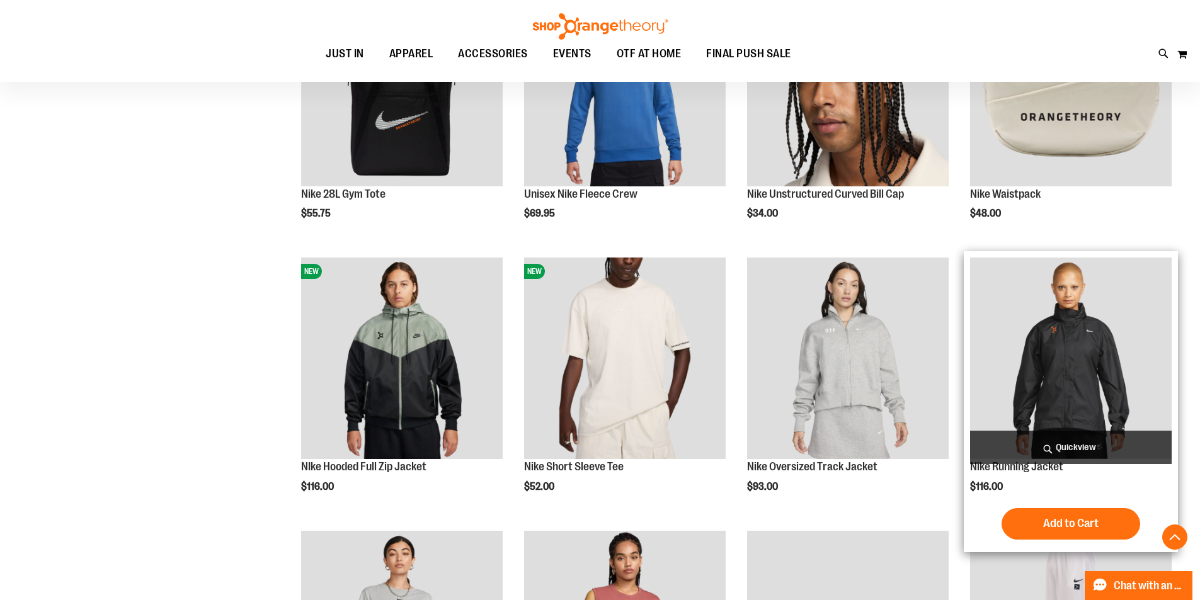
click at [1076, 383] on img "product" at bounding box center [1071, 359] width 202 height 202
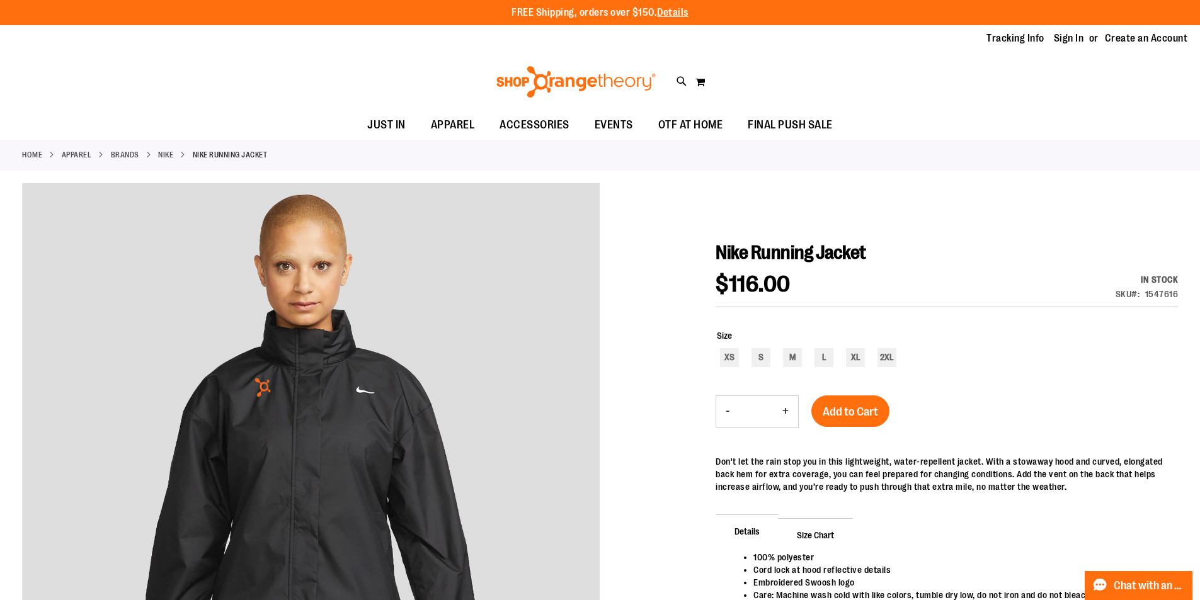
click at [39, 154] on link "Home" at bounding box center [32, 154] width 20 height 11
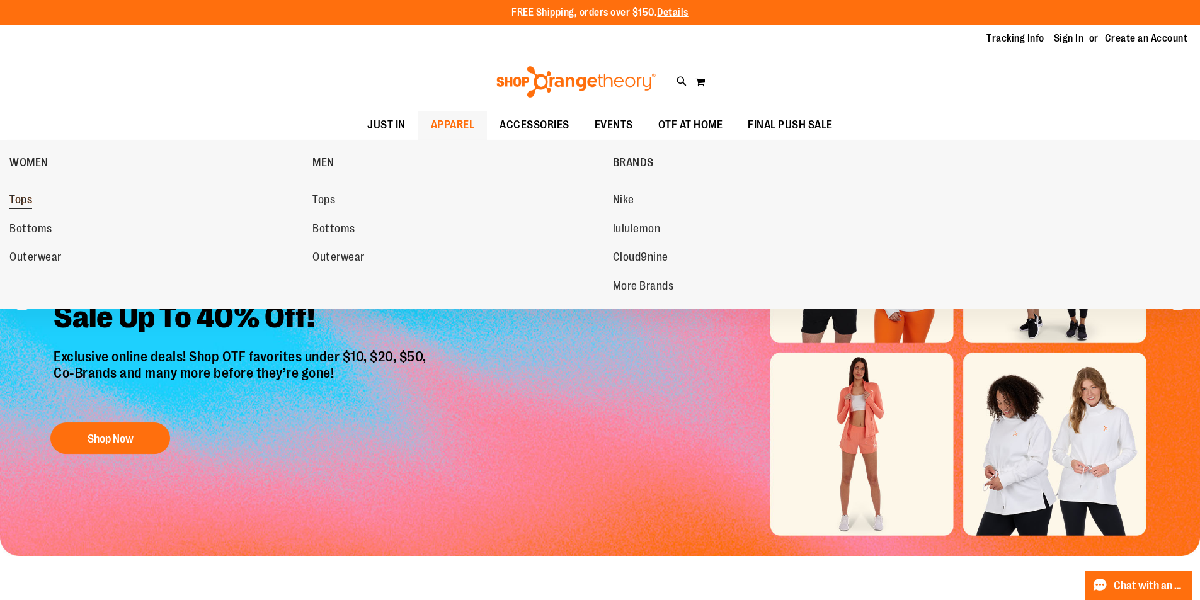
click at [30, 201] on span "Tops" at bounding box center [20, 201] width 23 height 16
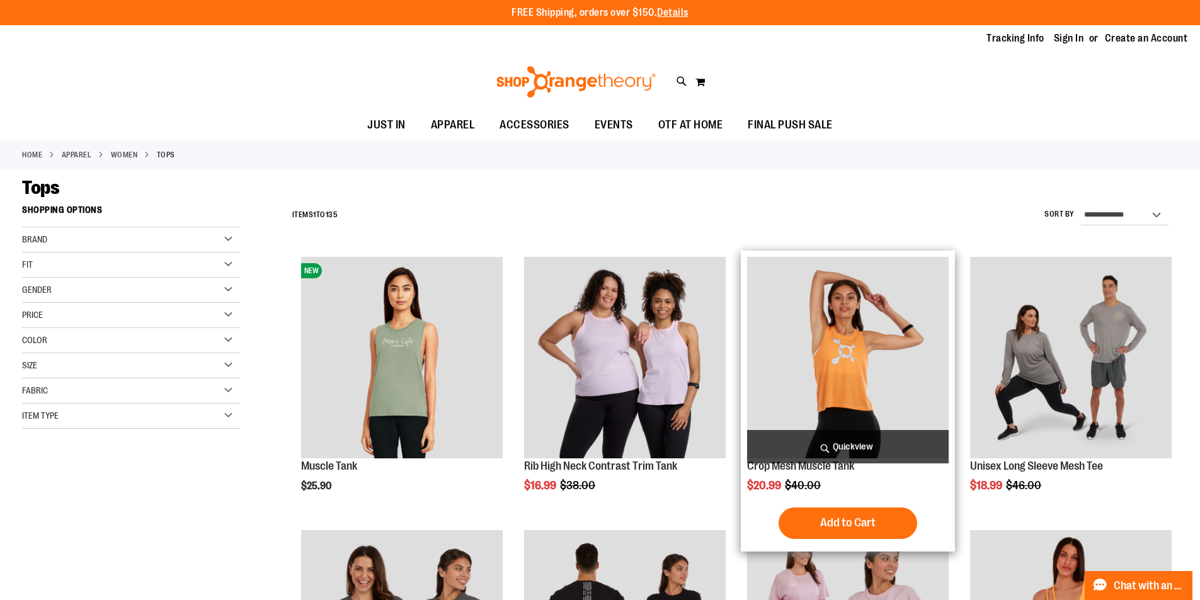
click at [792, 379] on img "product" at bounding box center [848, 358] width 202 height 202
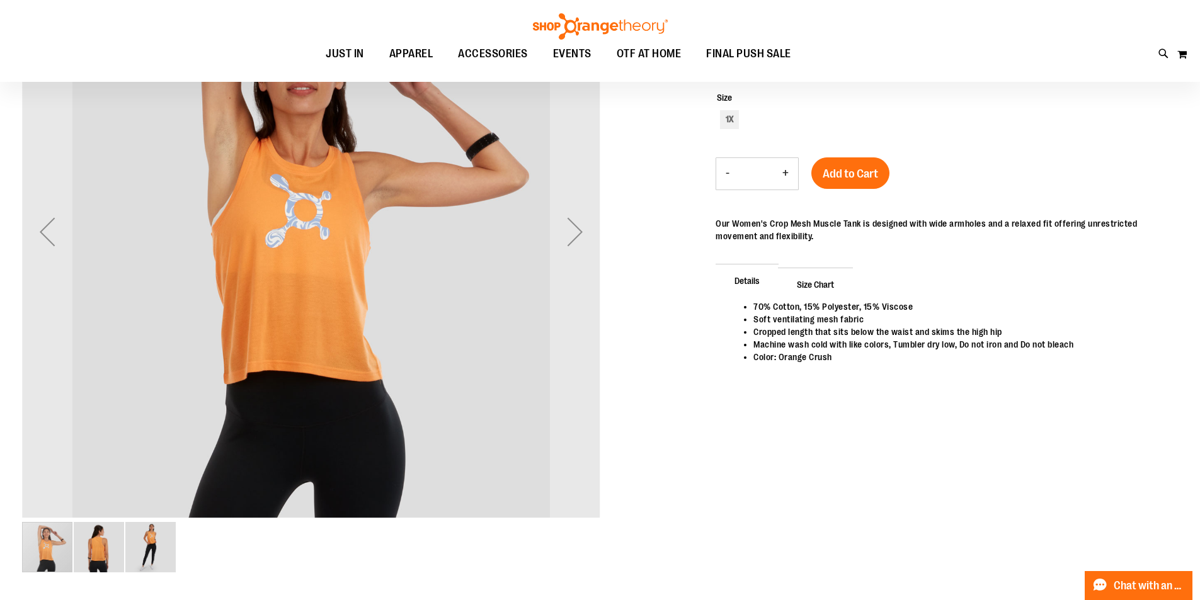
scroll to position [125, 0]
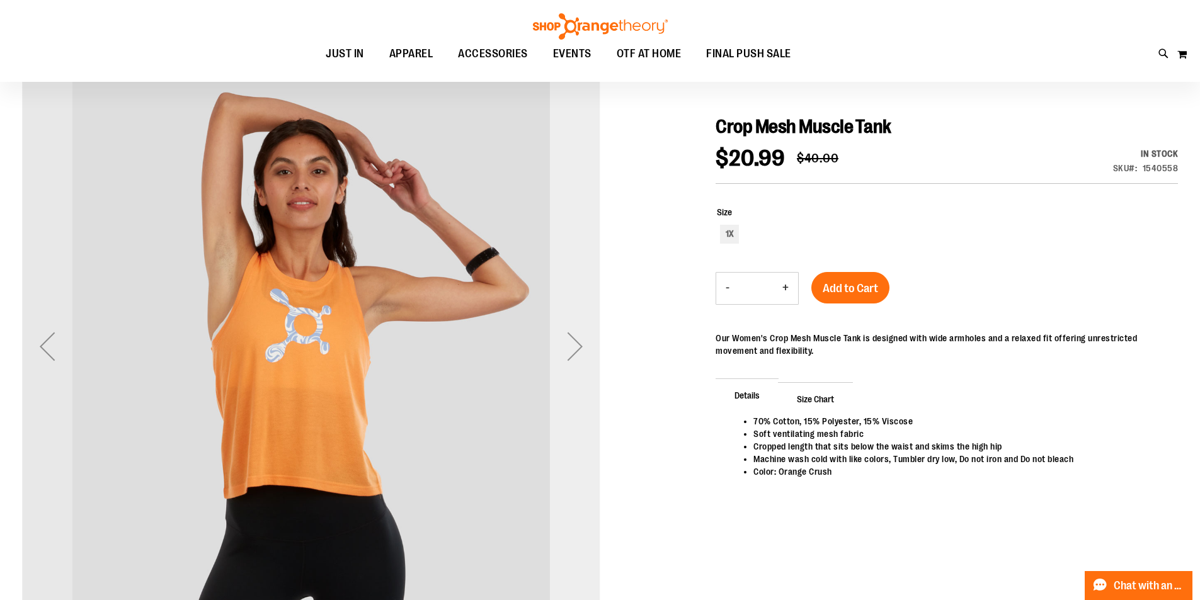
click at [566, 360] on div "Next" at bounding box center [575, 346] width 50 height 50
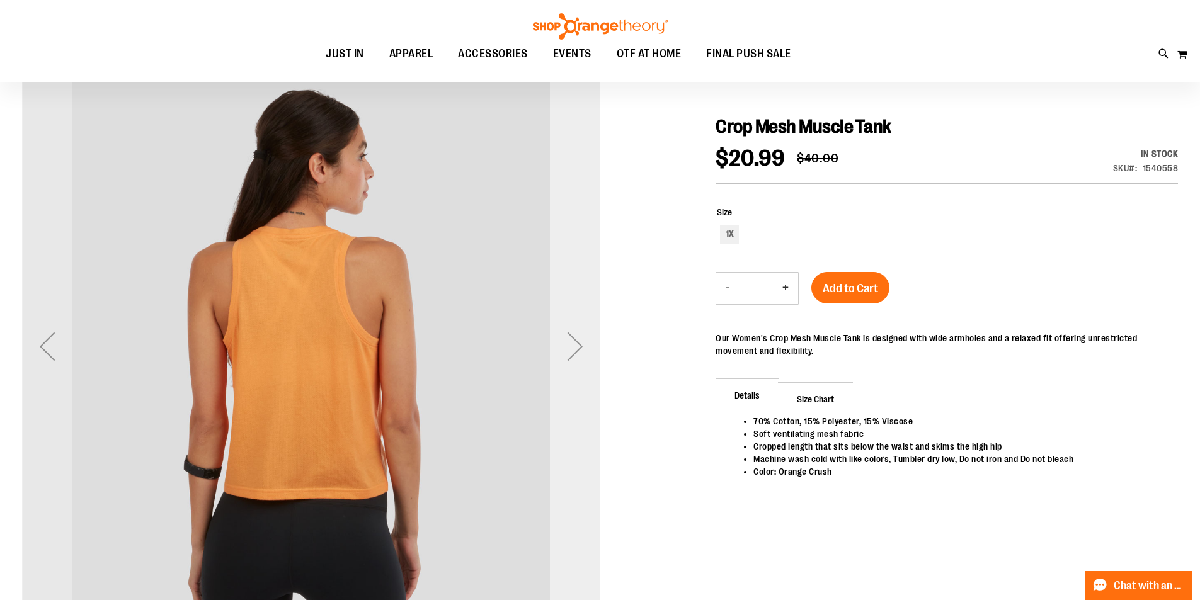
click at [566, 360] on div "Next" at bounding box center [575, 346] width 50 height 50
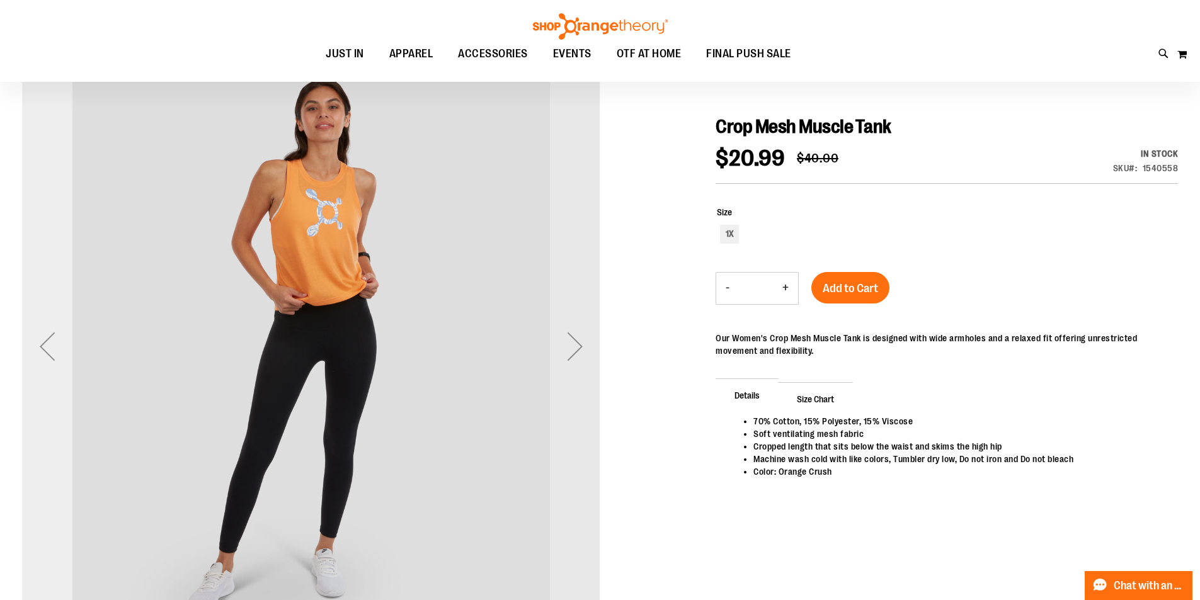
click at [36, 352] on div "Previous" at bounding box center [47, 346] width 50 height 50
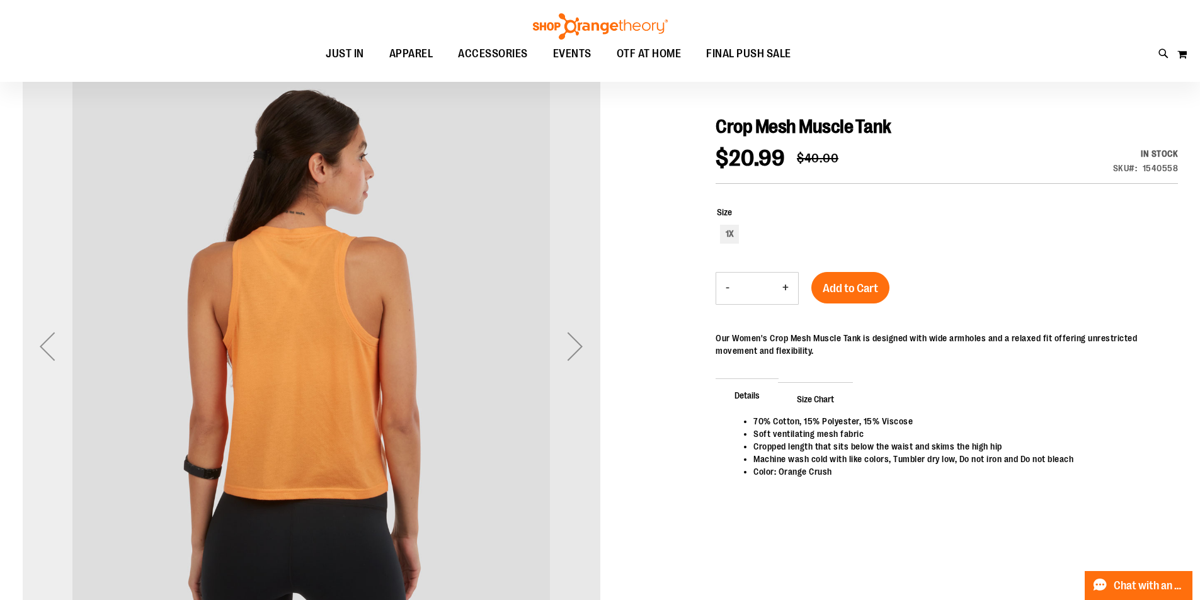
click at [36, 352] on div "Previous" at bounding box center [47, 346] width 50 height 50
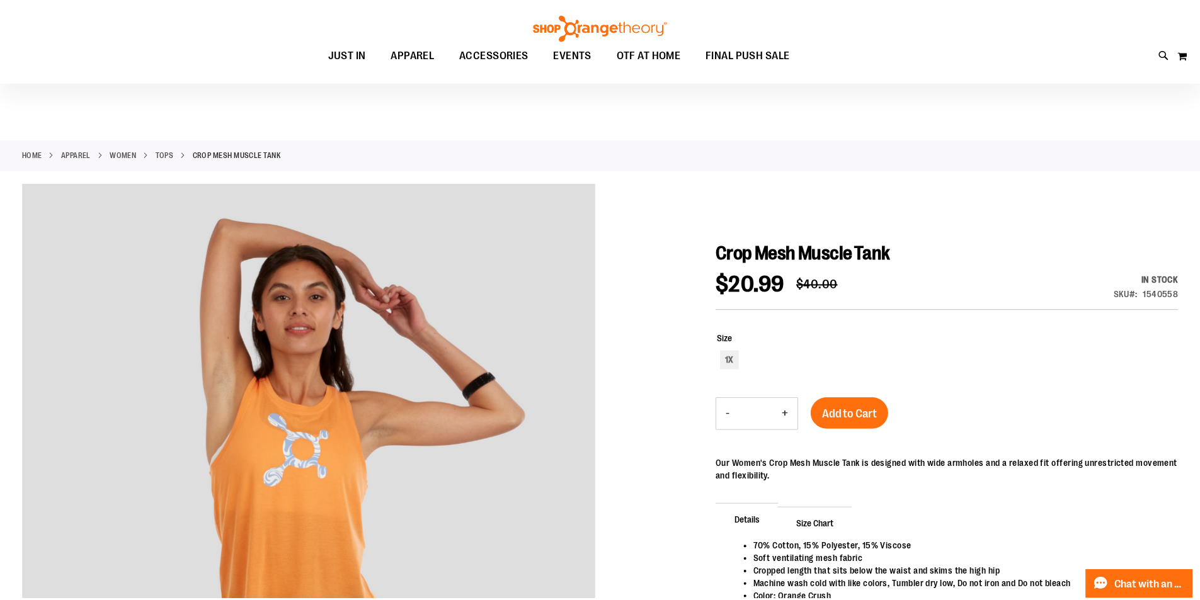
scroll to position [125, 0]
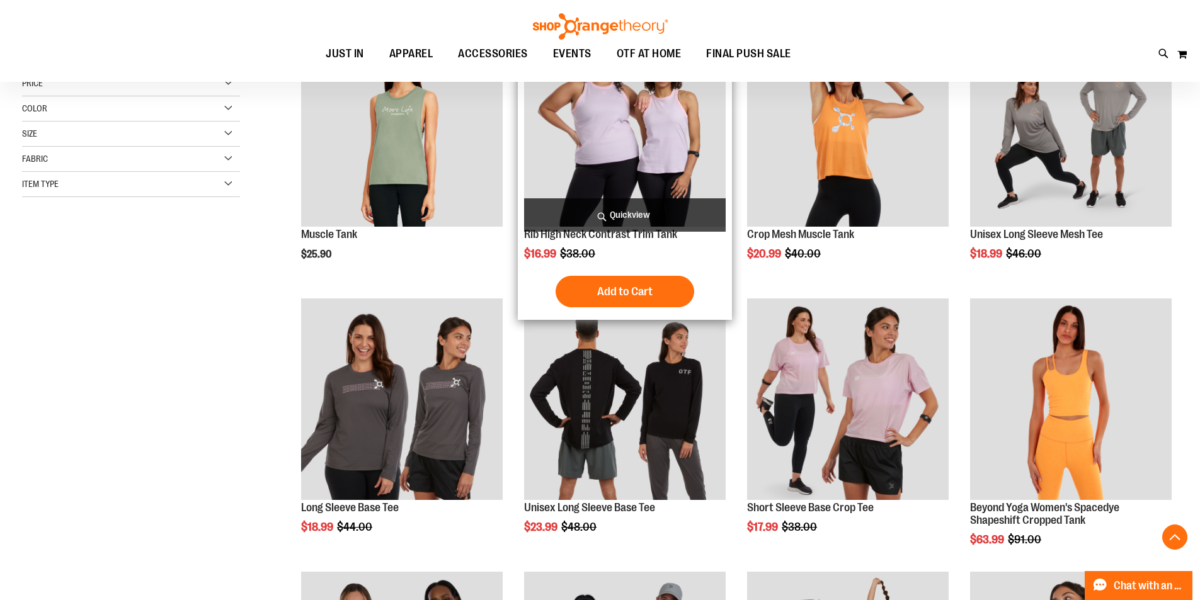
scroll to position [251, 0]
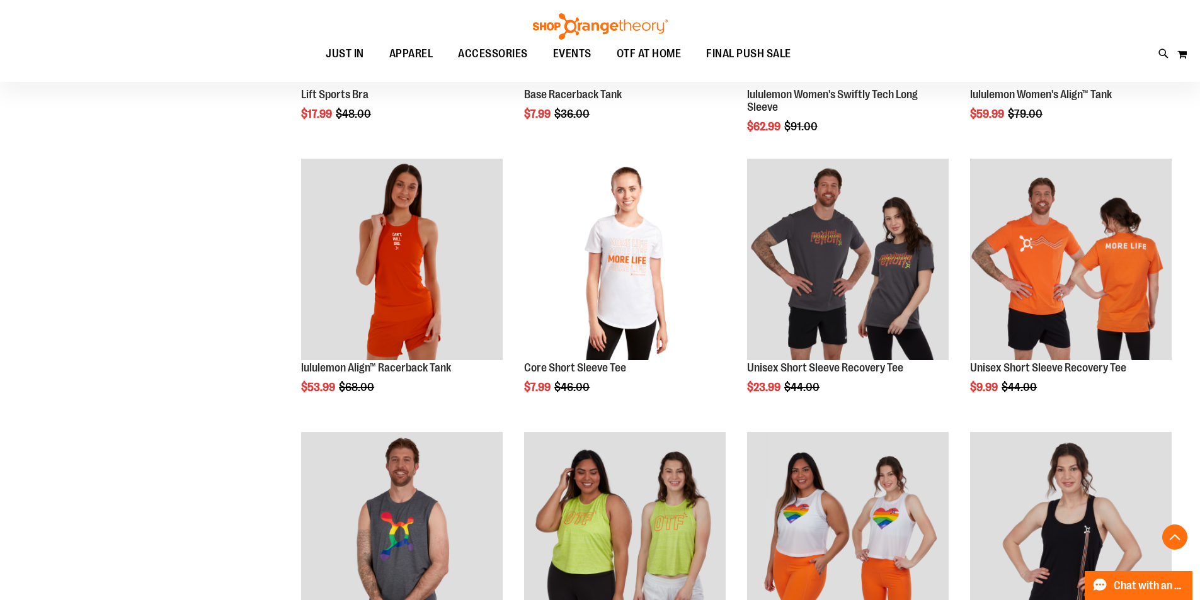
scroll to position [1196, 0]
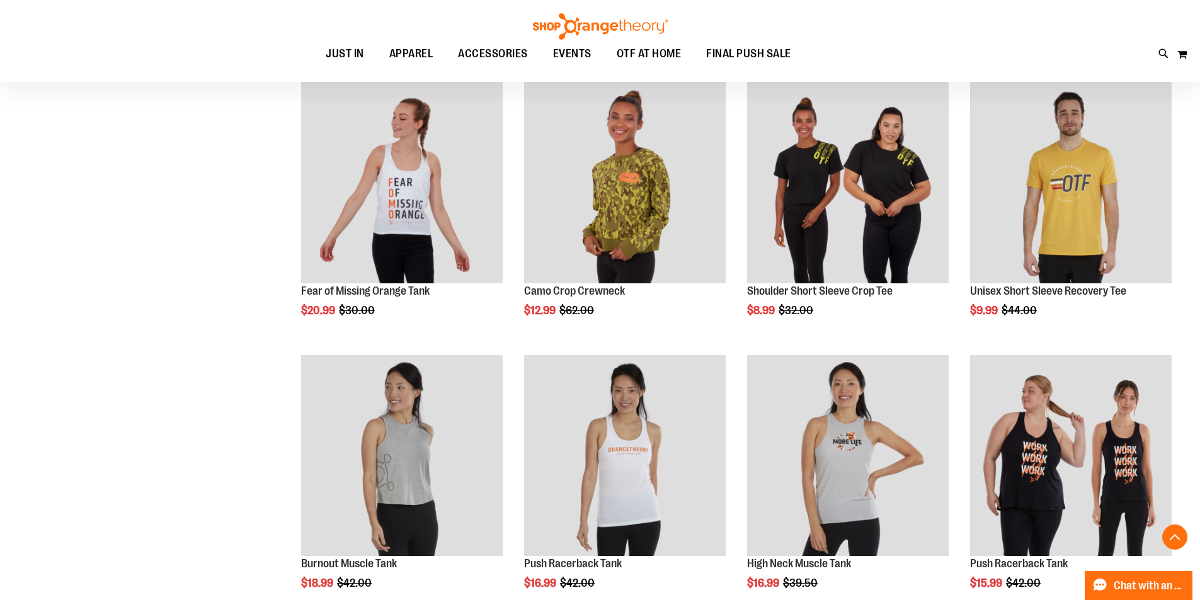
scroll to position [2015, 0]
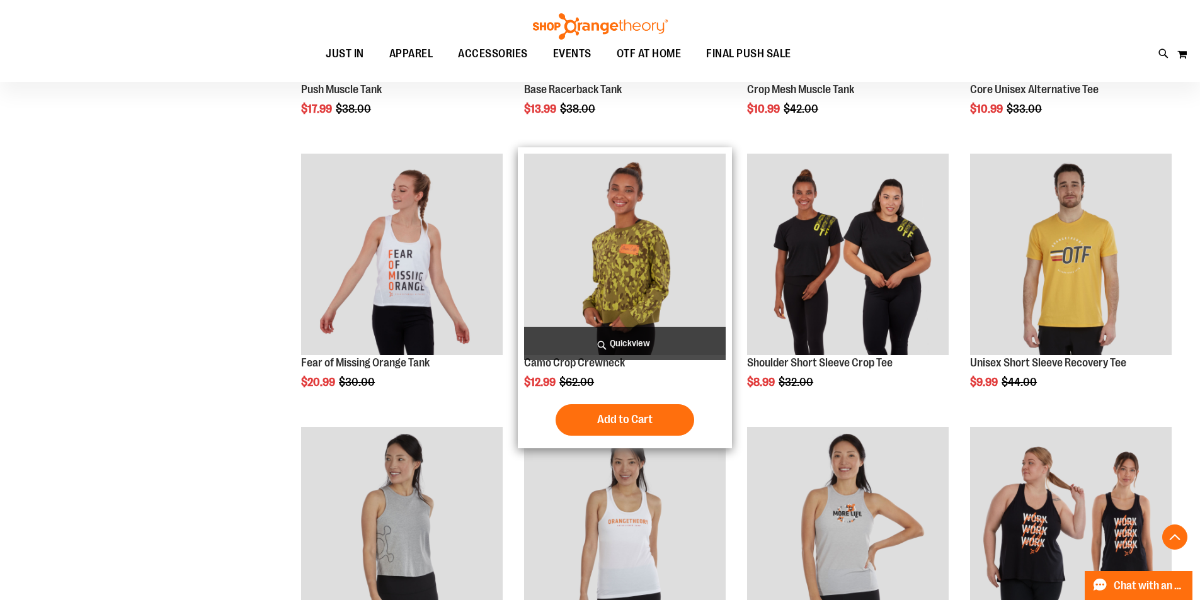
click at [601, 269] on img "product" at bounding box center [625, 255] width 202 height 202
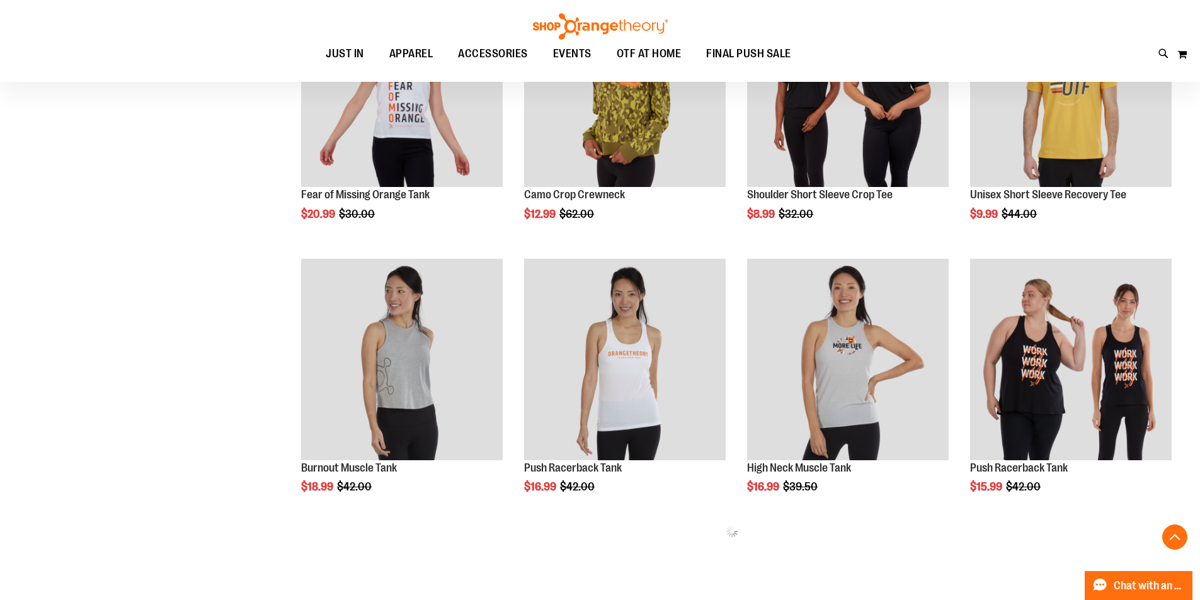
scroll to position [515, 0]
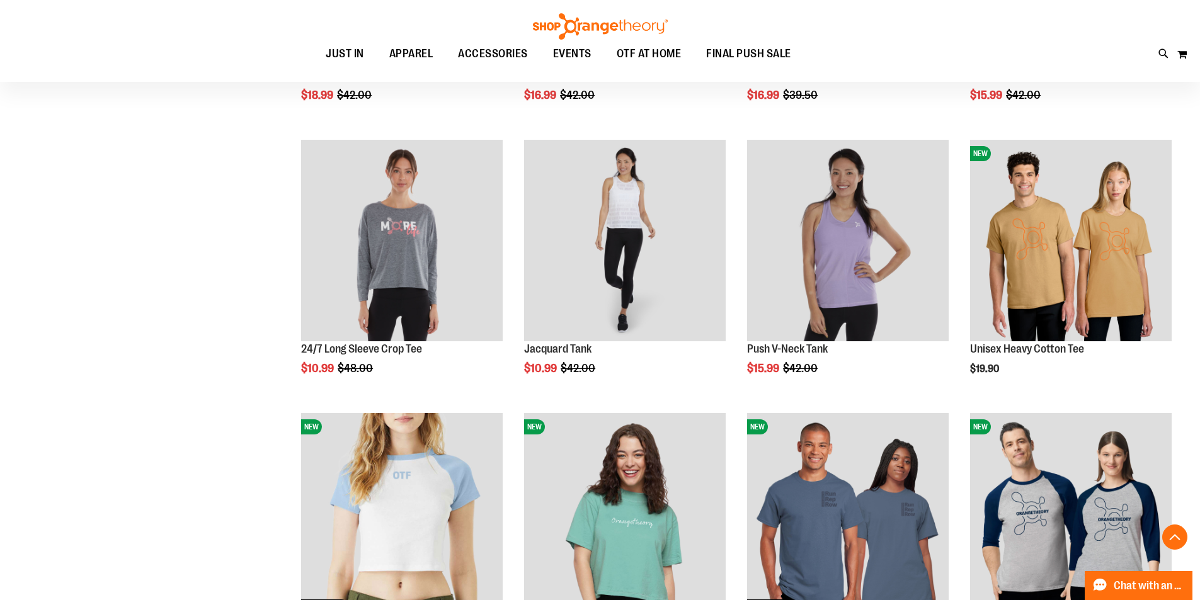
scroll to position [829, 0]
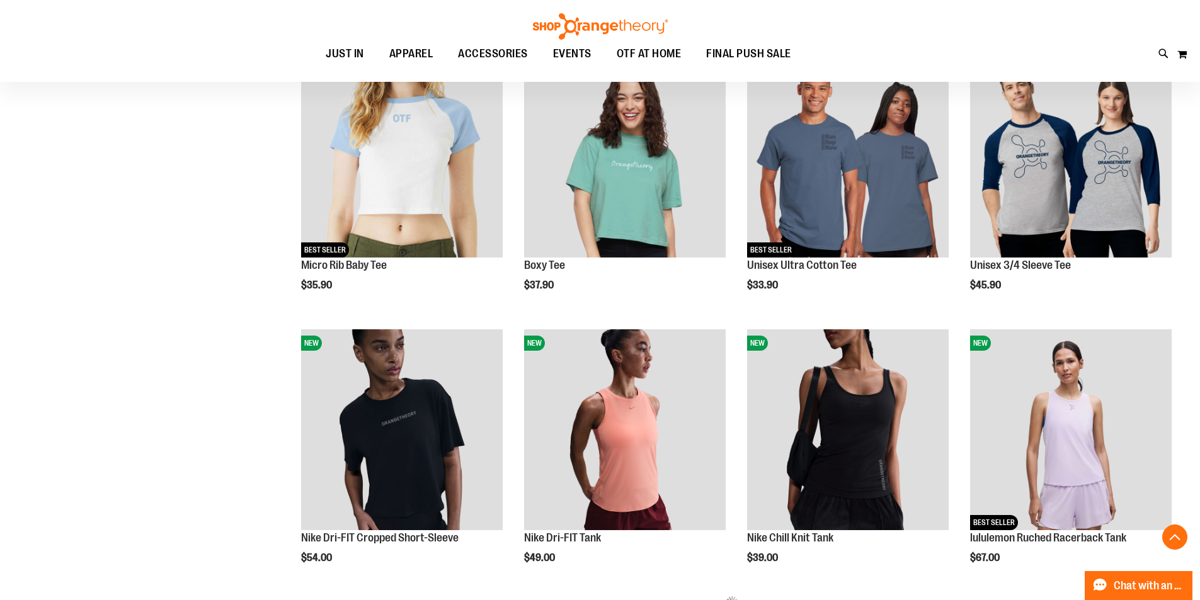
scroll to position [1207, 0]
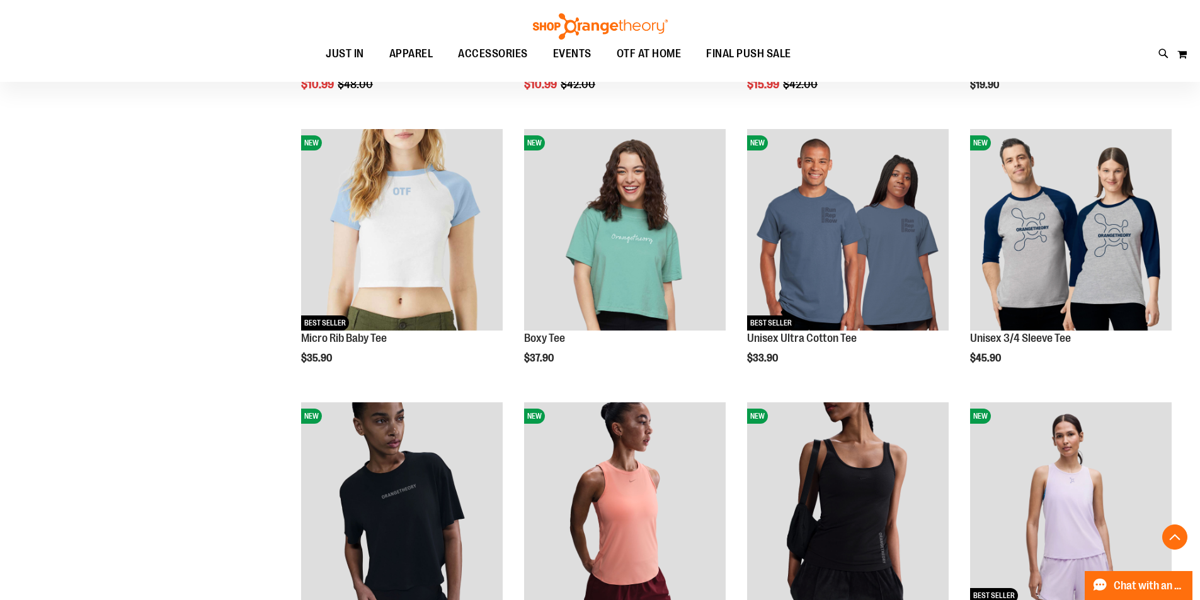
scroll to position [1081, 0]
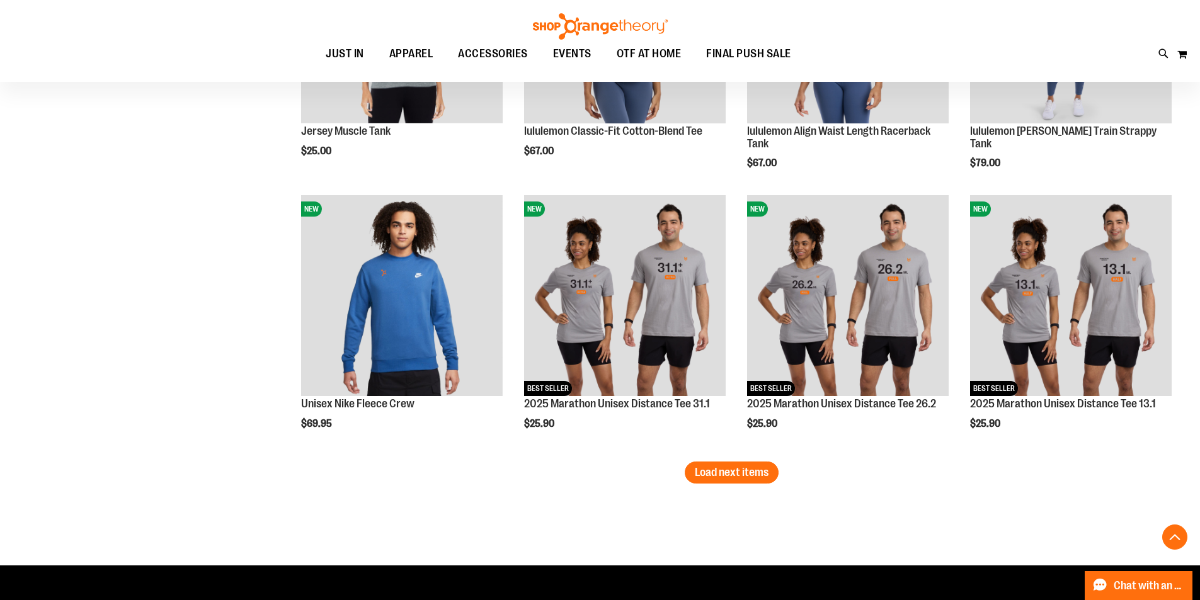
scroll to position [2152, 0]
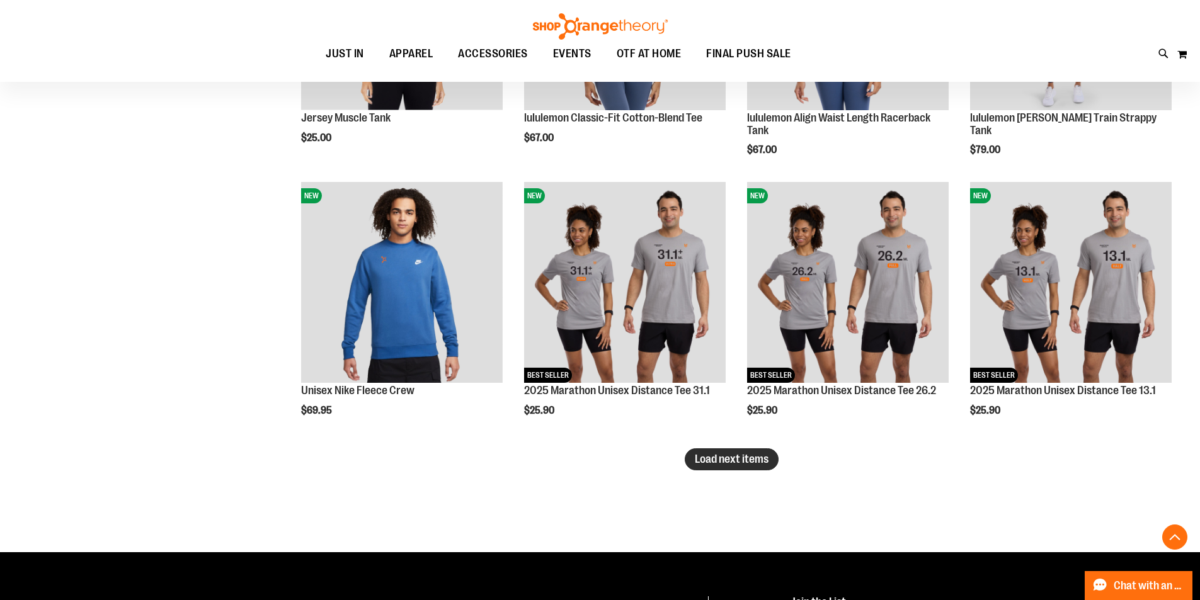
click at [754, 463] on span "Load next items" at bounding box center [732, 459] width 74 height 13
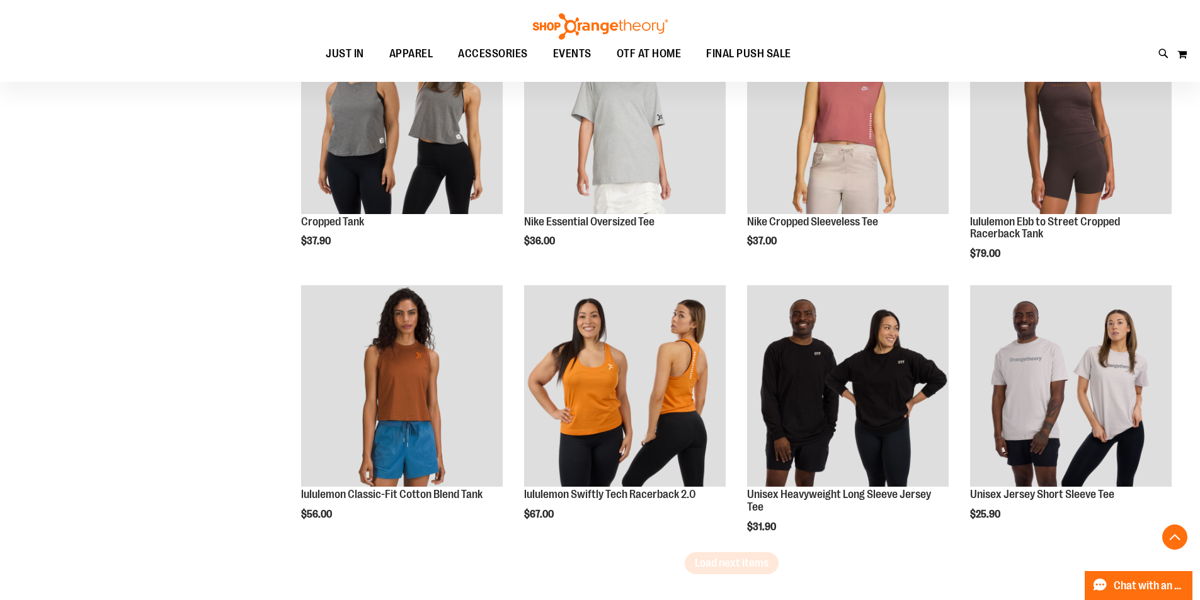
scroll to position [2908, 0]
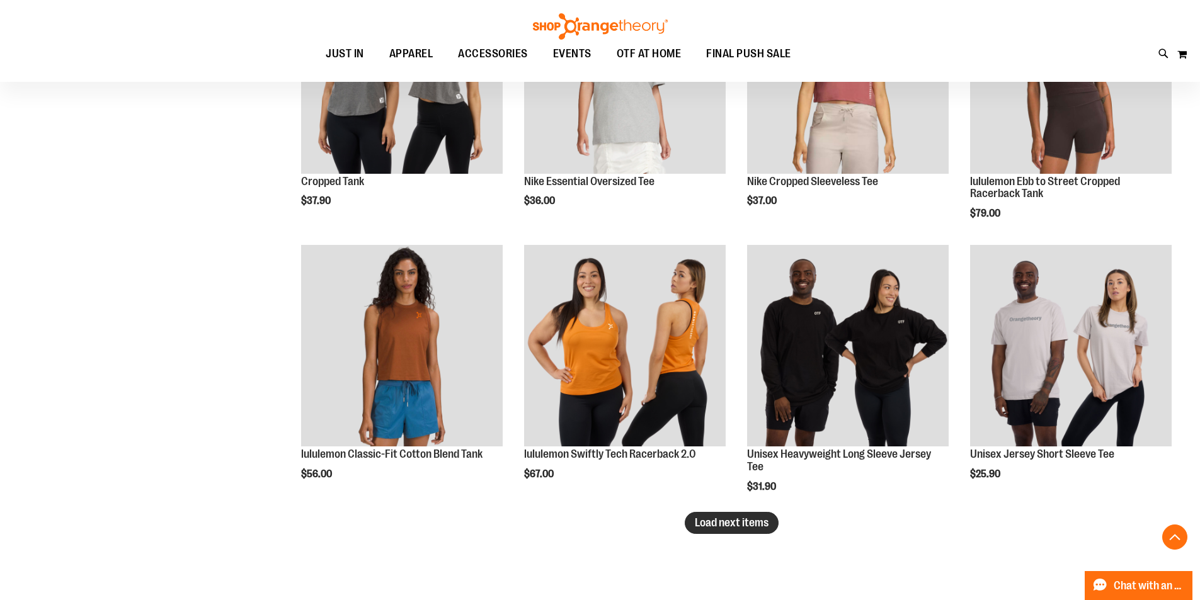
click at [696, 523] on span "Load next items" at bounding box center [732, 522] width 74 height 13
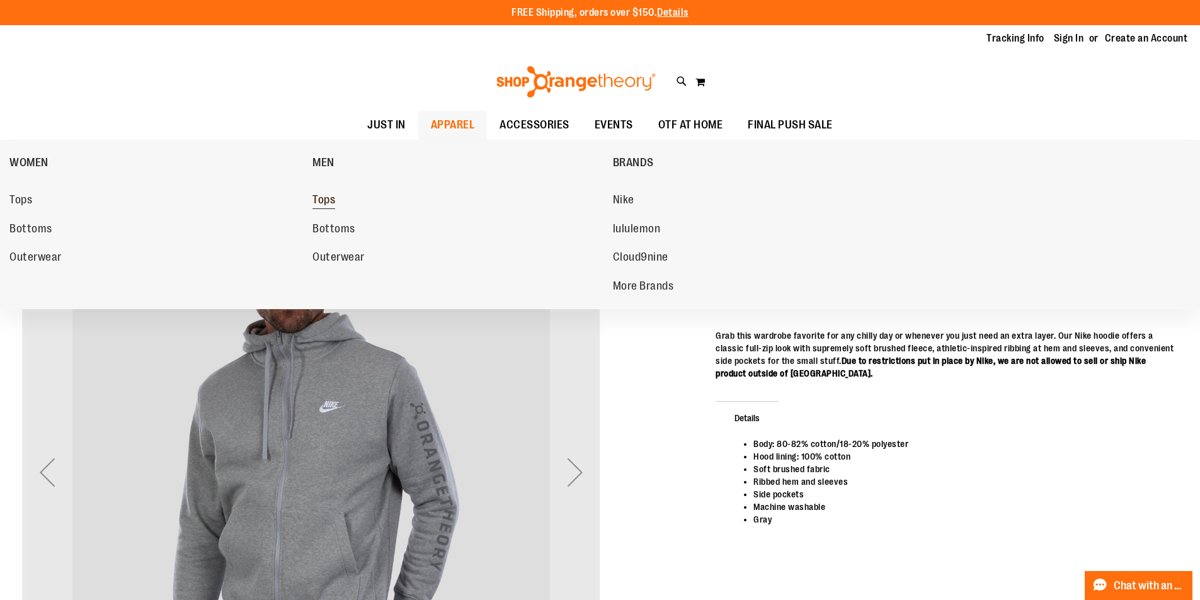
click at [324, 205] on span "Tops" at bounding box center [323, 201] width 23 height 16
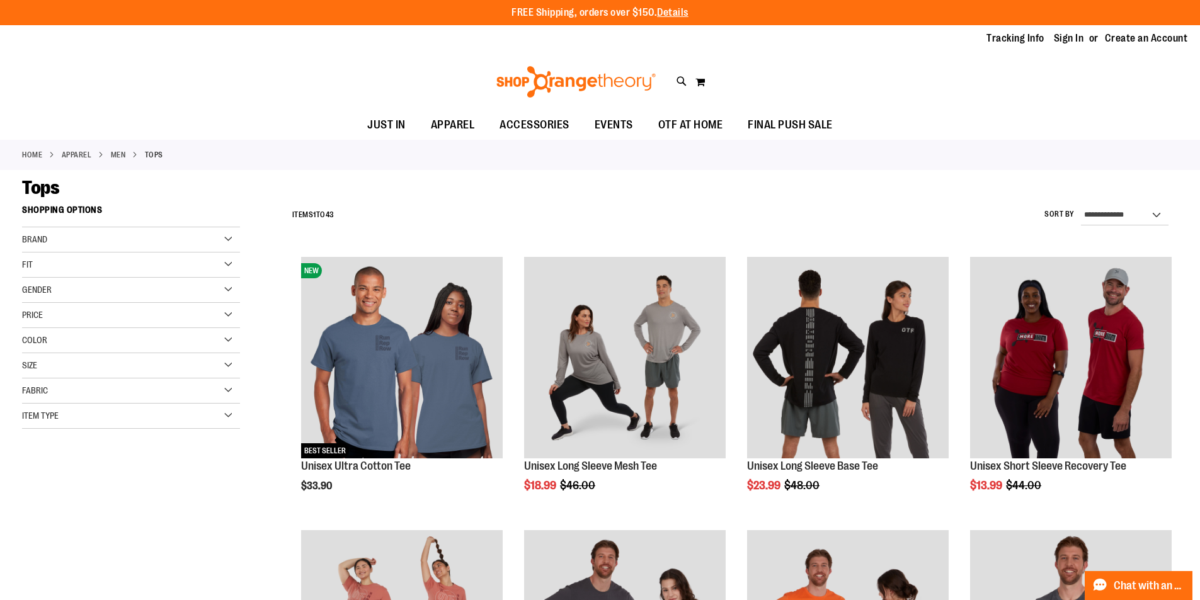
click at [213, 266] on div "Fit" at bounding box center [131, 265] width 218 height 25
click at [195, 416] on div "Item Type" at bounding box center [131, 416] width 218 height 25
click at [96, 485] on span "1 item" at bounding box center [92, 488] width 16 height 13
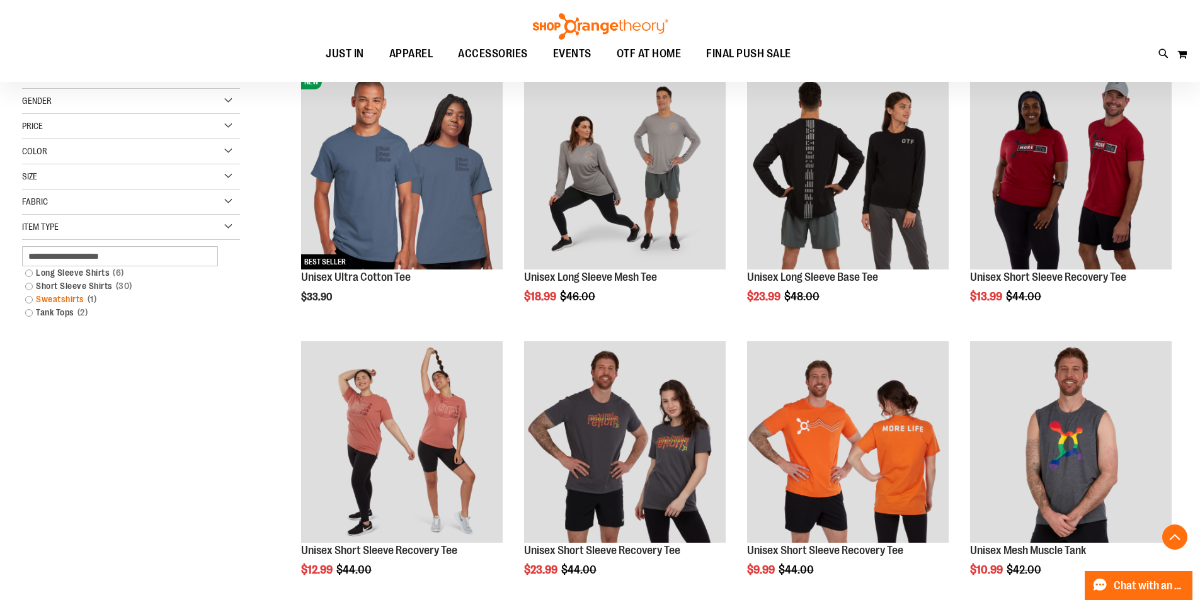
scroll to position [199, 0]
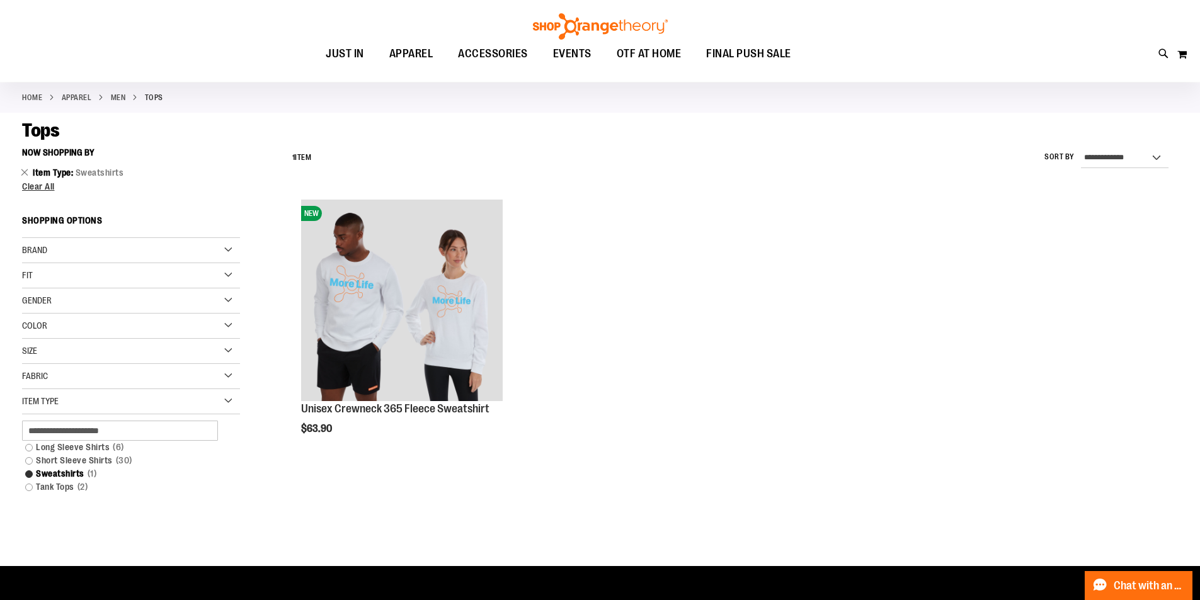
scroll to position [10, 0]
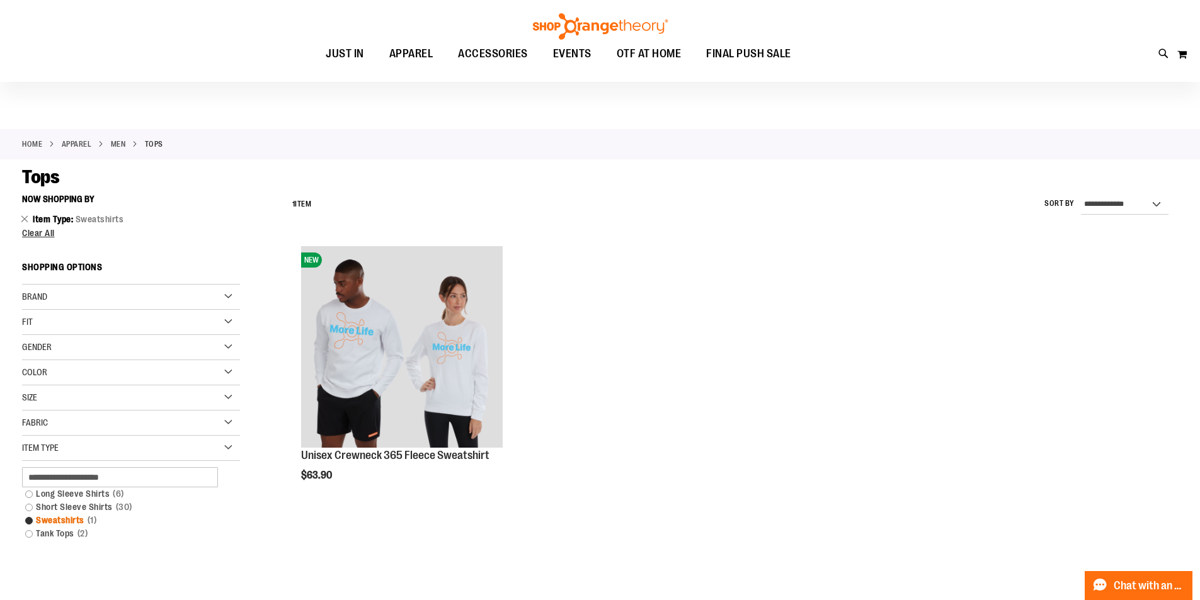
click at [87, 519] on span "1 item" at bounding box center [92, 520] width 16 height 13
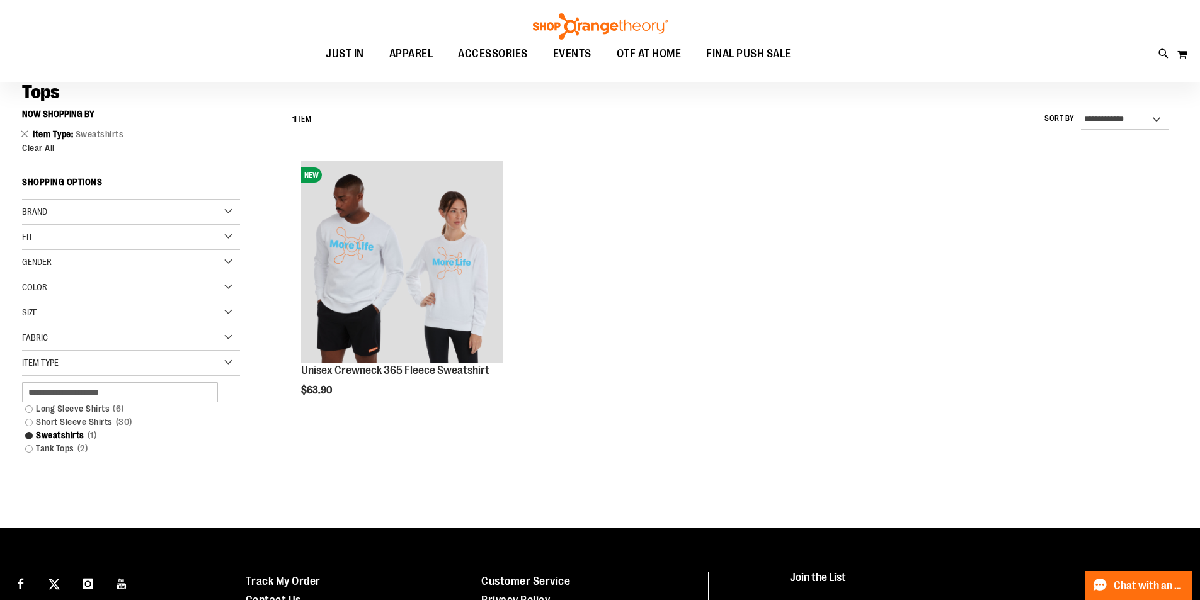
scroll to position [117, 0]
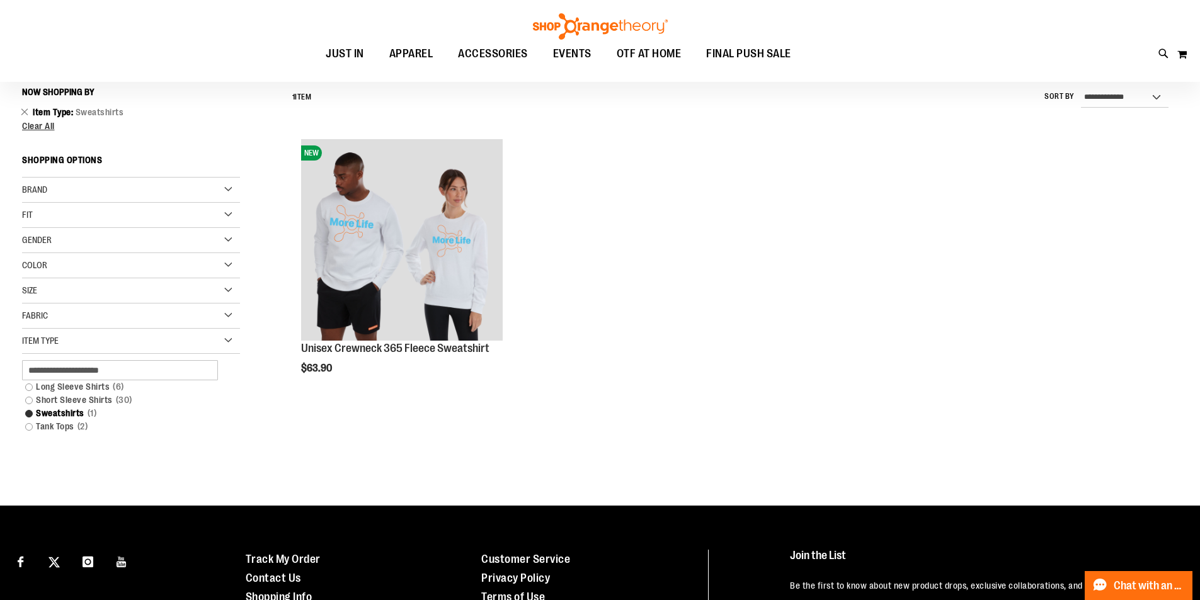
click at [94, 244] on div "Gender" at bounding box center [131, 240] width 218 height 25
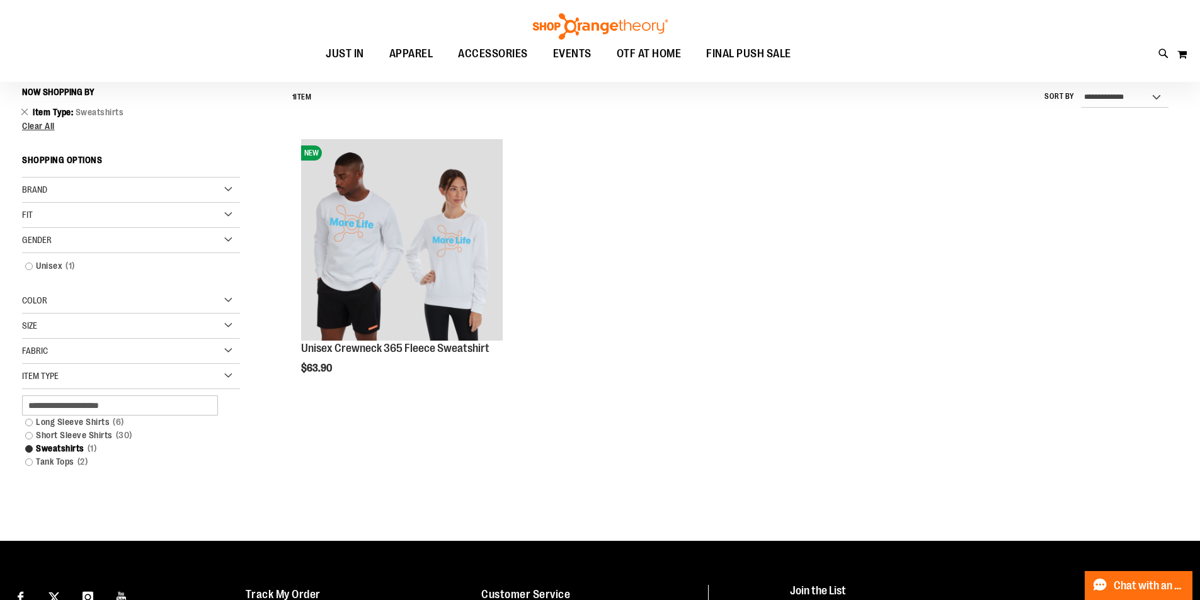
click at [88, 242] on div "Gender" at bounding box center [131, 240] width 218 height 25
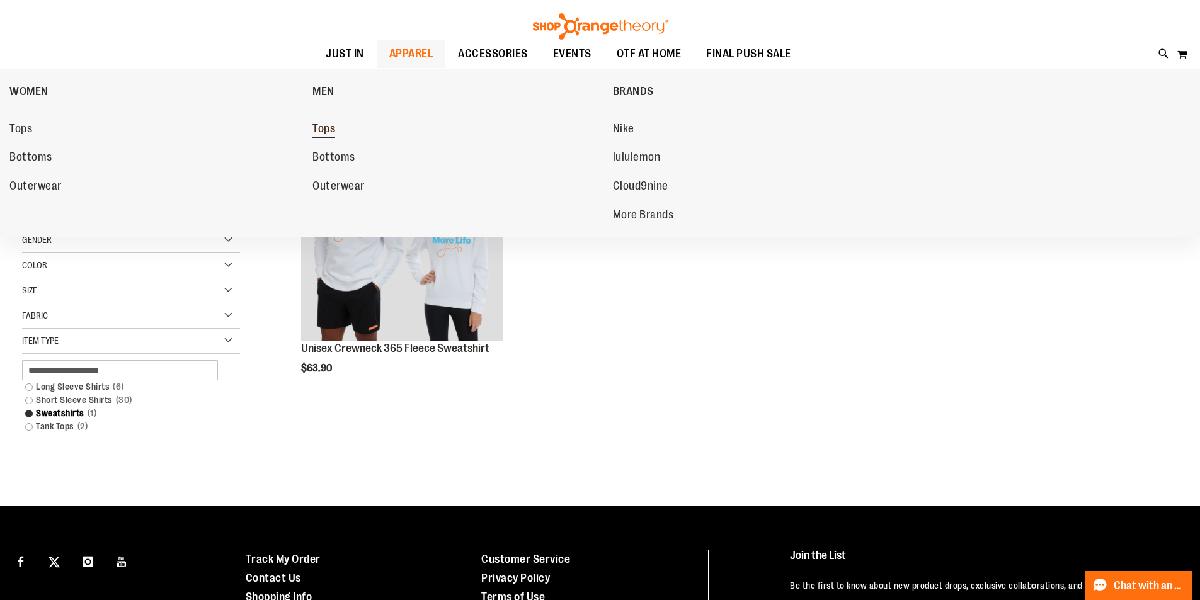
click at [333, 132] on span "Tops" at bounding box center [323, 130] width 23 height 16
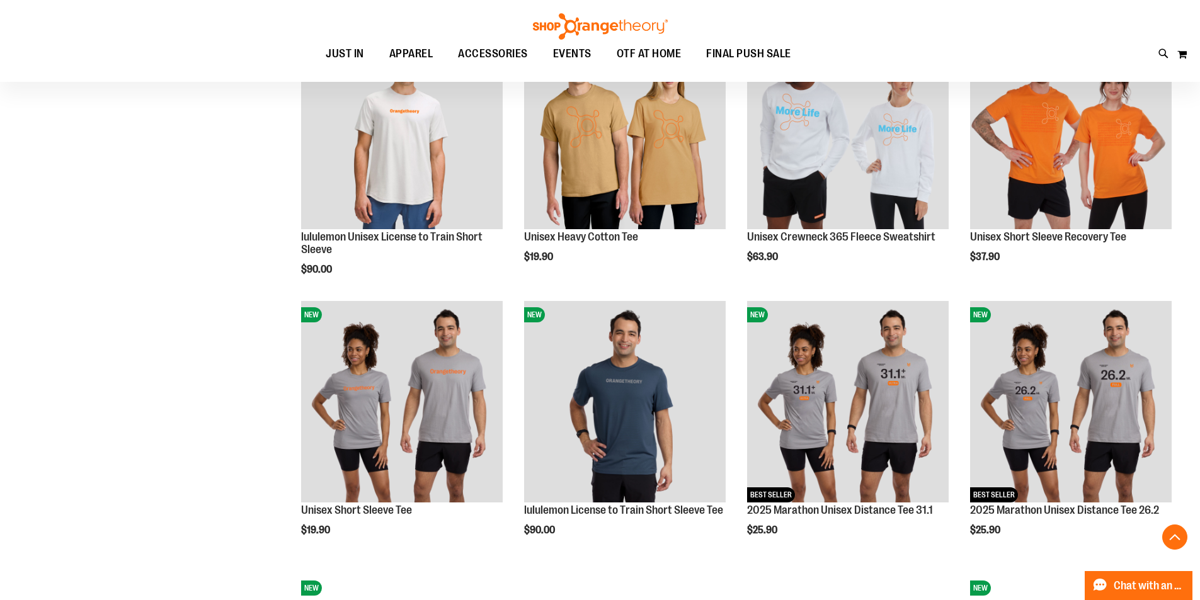
scroll to position [1070, 0]
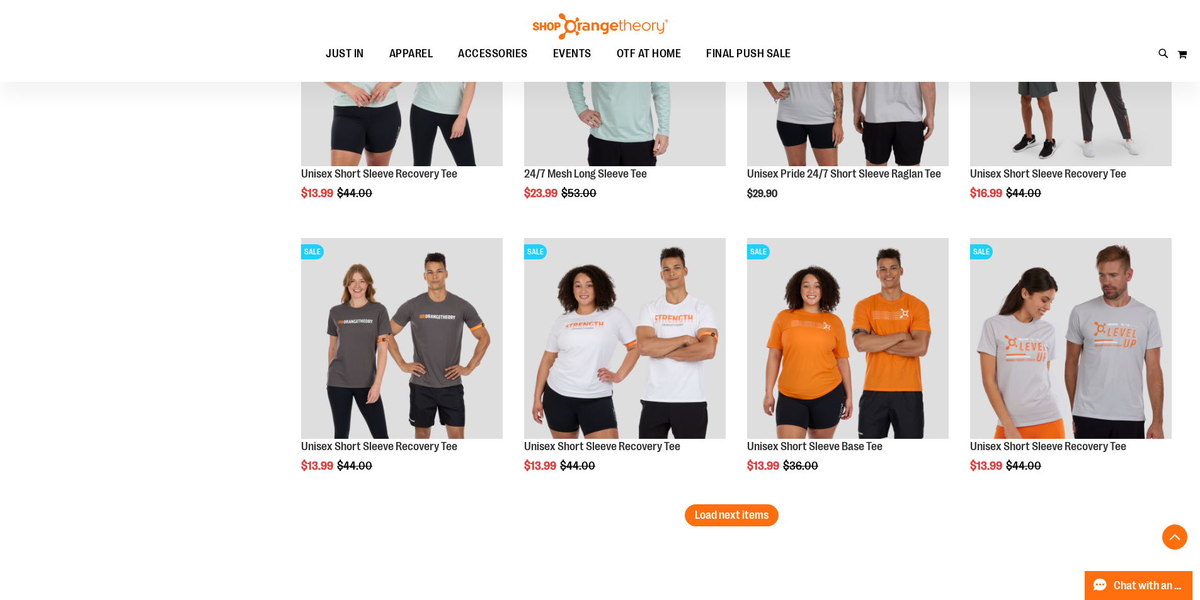
scroll to position [2330, 0]
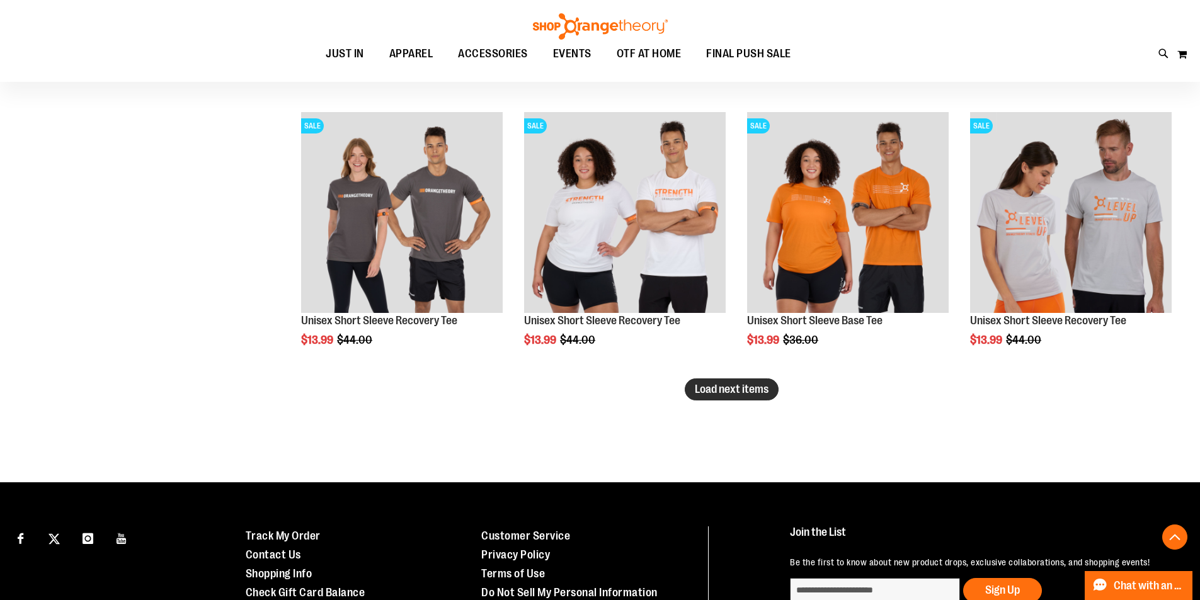
click at [725, 394] on span "Load next items" at bounding box center [732, 389] width 74 height 13
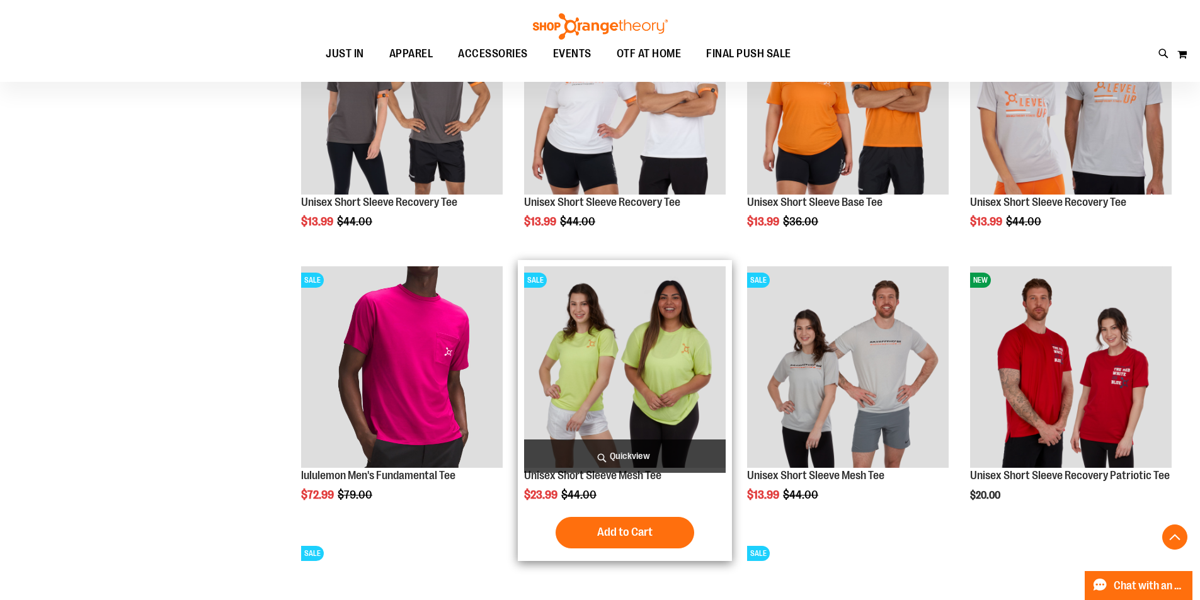
scroll to position [2518, 0]
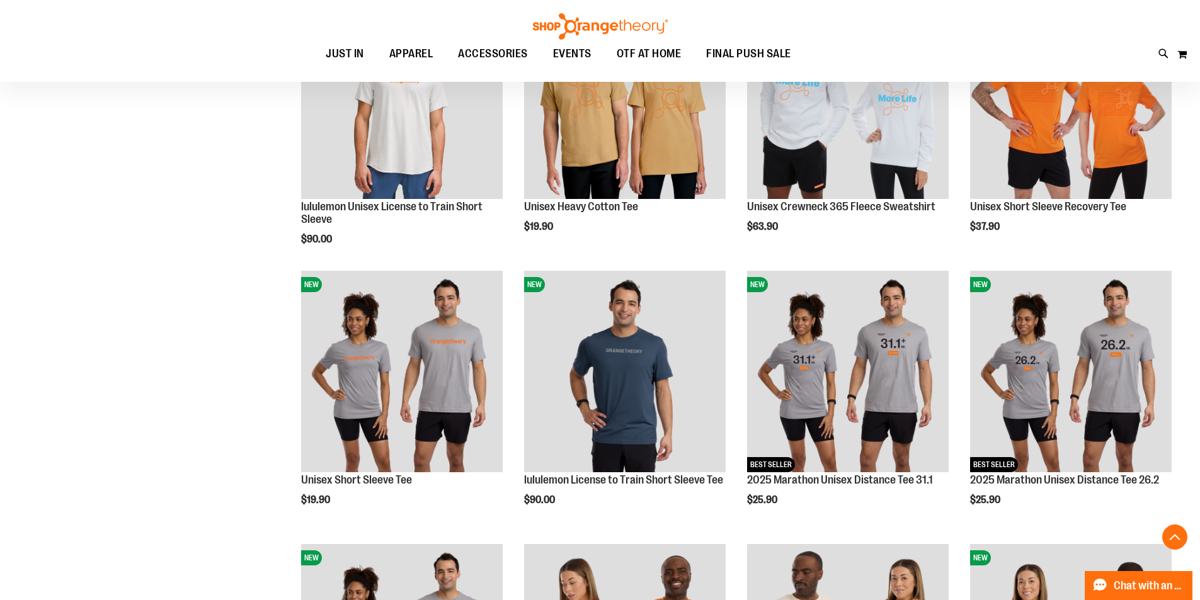
scroll to position [881, 0]
